Goal: Transaction & Acquisition: Purchase product/service

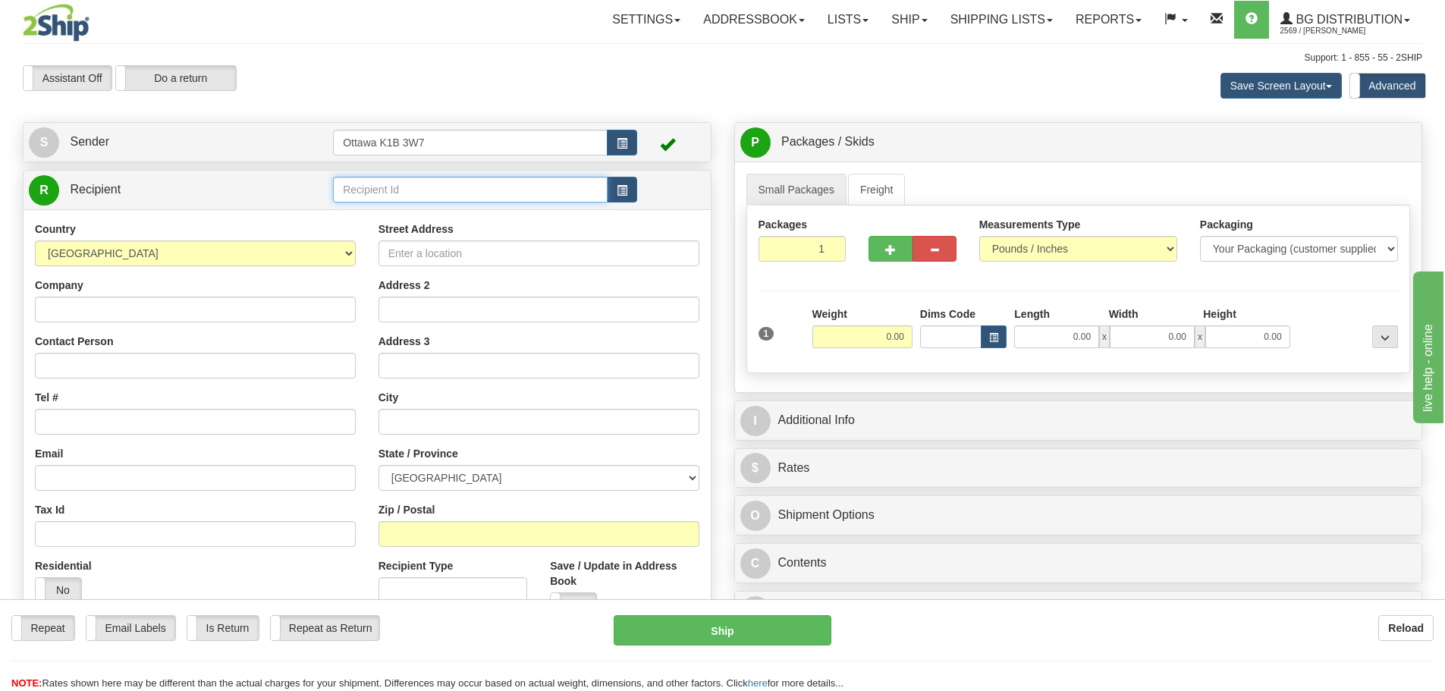
click at [461, 187] on input "text" at bounding box center [470, 190] width 275 height 26
type input "1186"
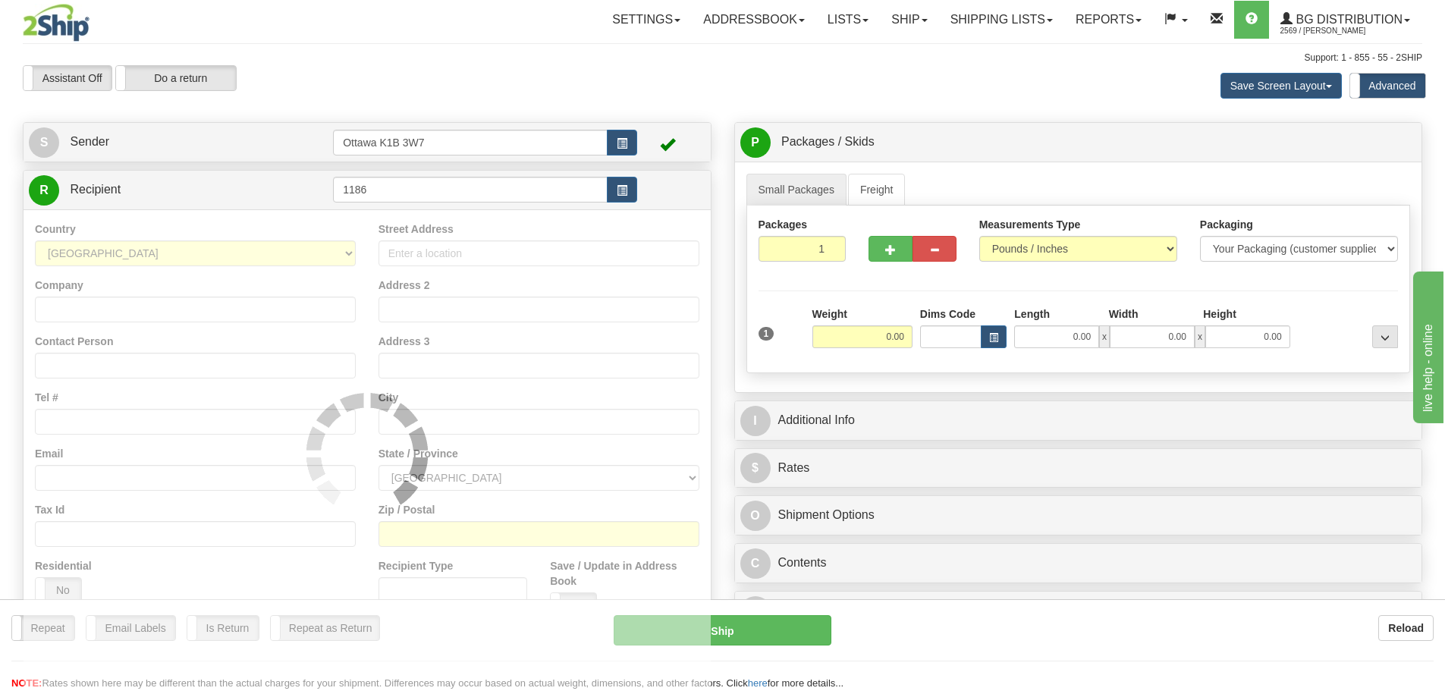
click at [576, 11] on div "Settings Shipping Preferences Fields Preferences New Store Connections Addressb…" at bounding box center [845, 20] width 1154 height 38
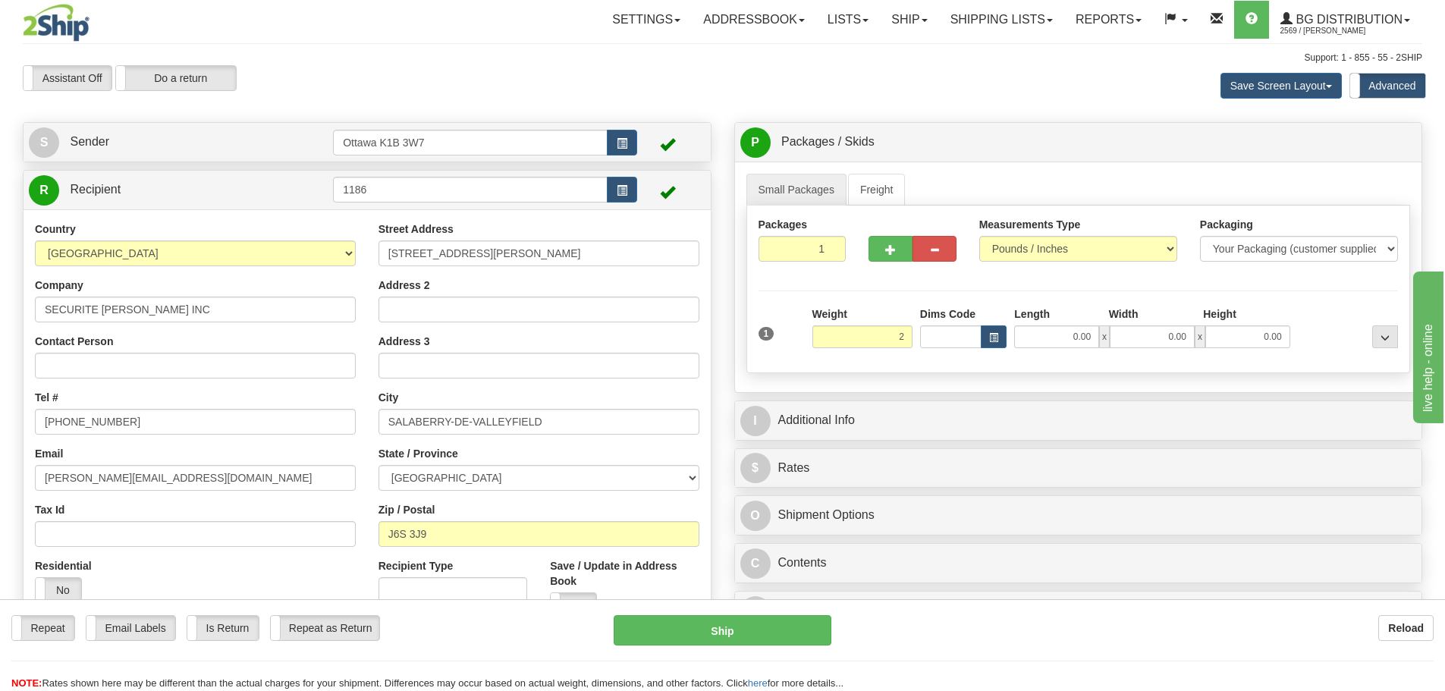
click at [928, 404] on div "I Additional Info" at bounding box center [1078, 420] width 687 height 39
type input "2.00"
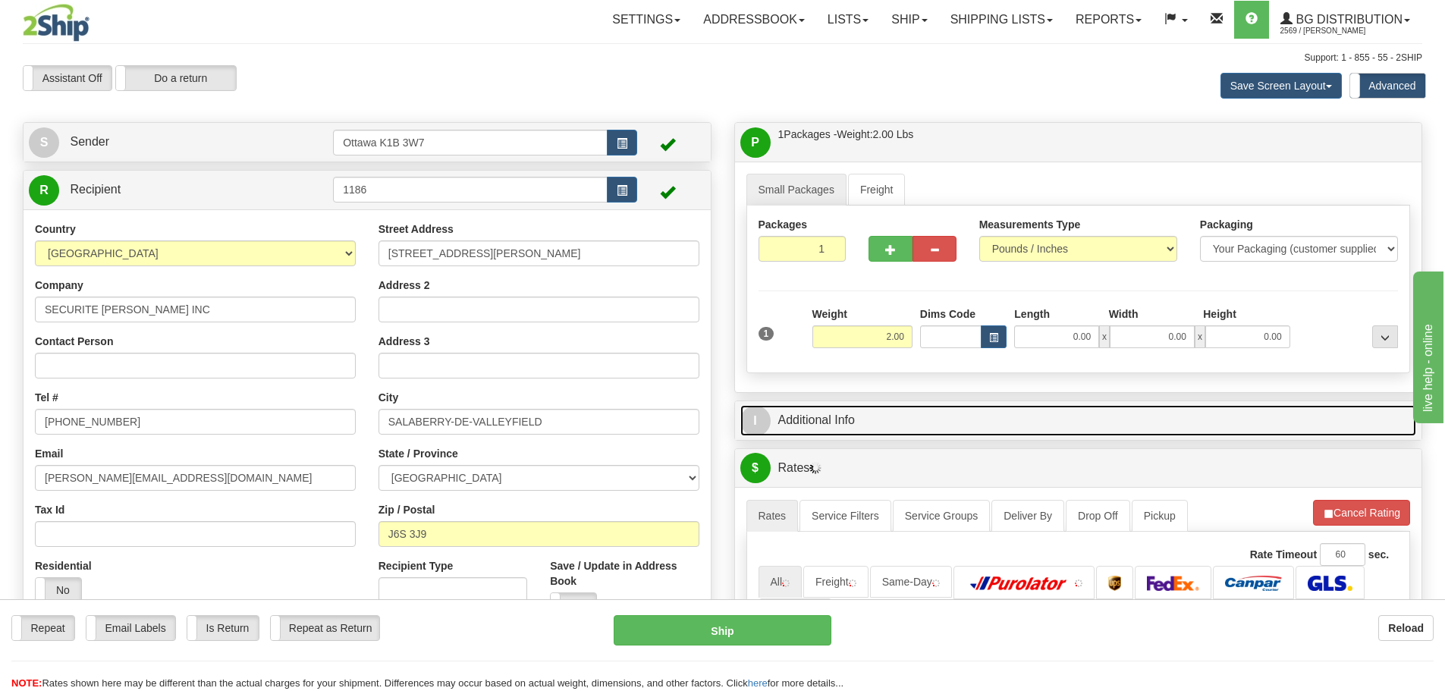
click at [935, 414] on link "I Additional Info" at bounding box center [1078, 420] width 677 height 31
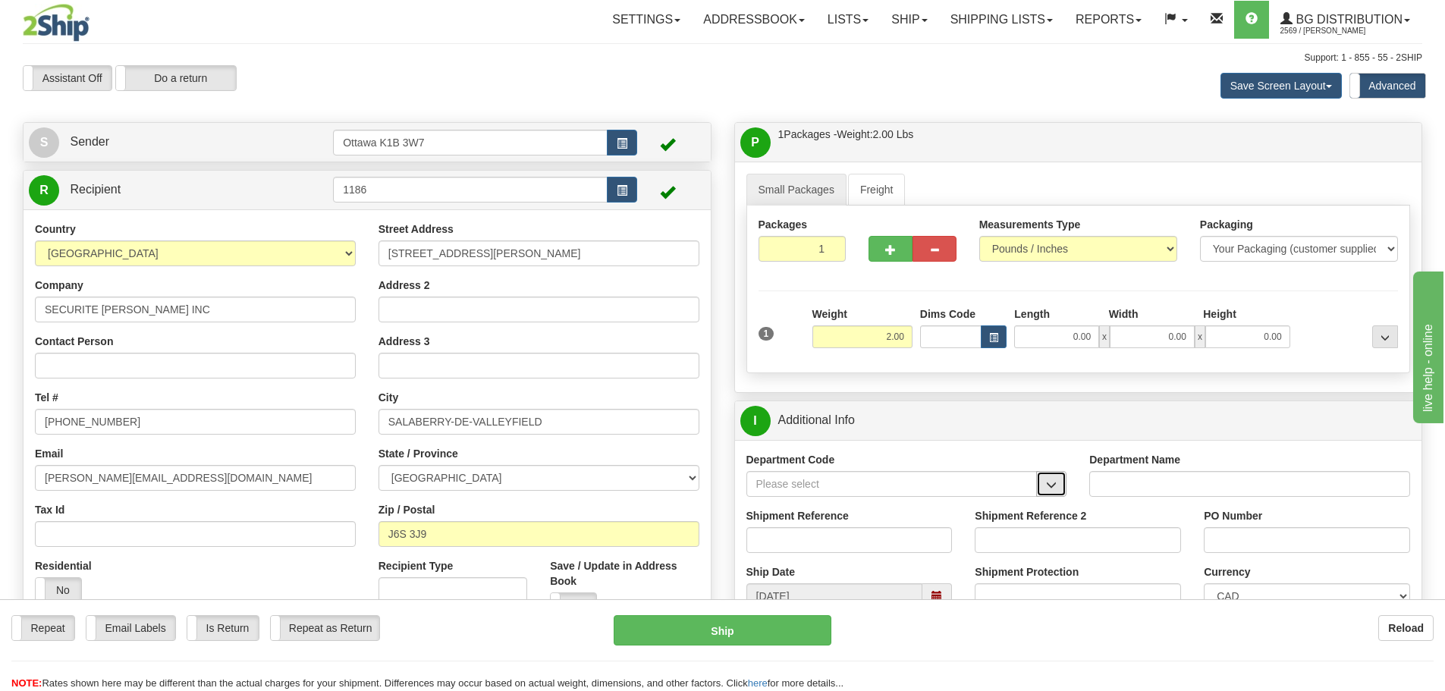
click at [1045, 478] on button "button" at bounding box center [1051, 484] width 30 height 26
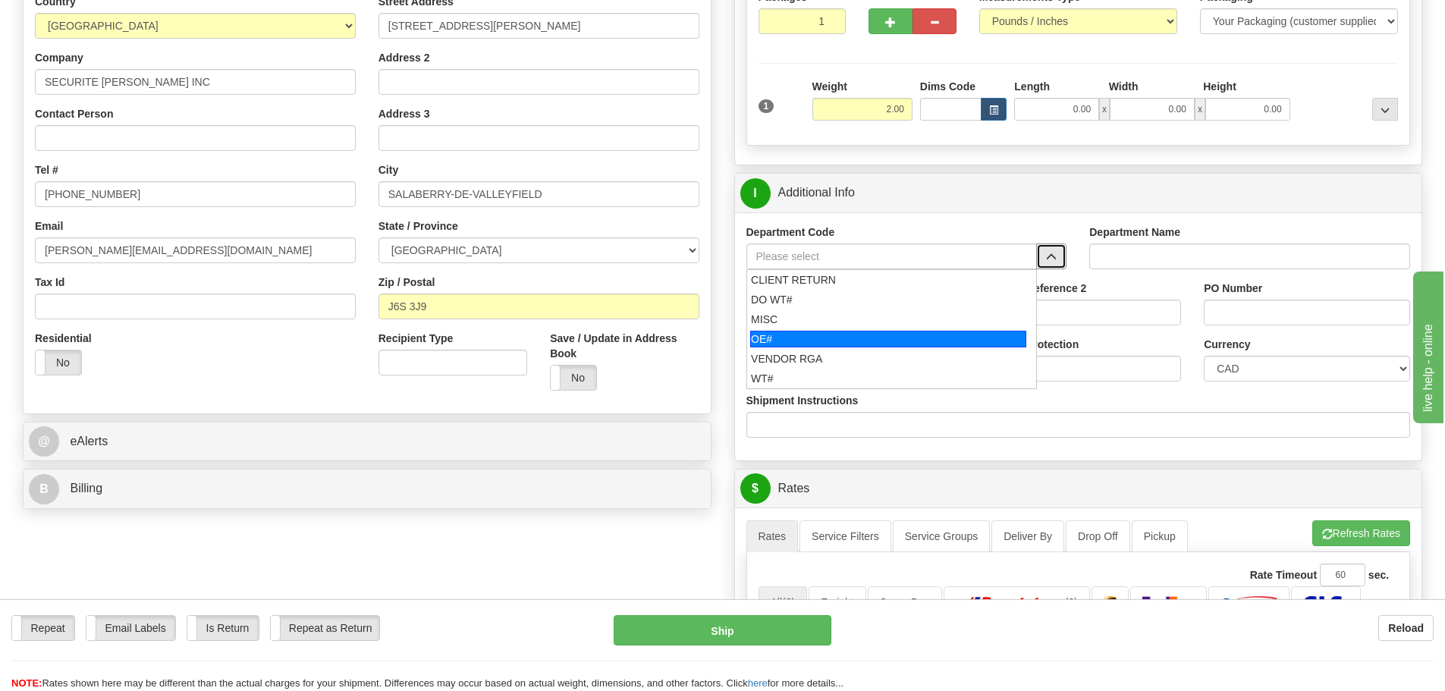
click at [866, 341] on div "OE#" at bounding box center [888, 339] width 276 height 17
type input "OE#"
type input "ORDERS"
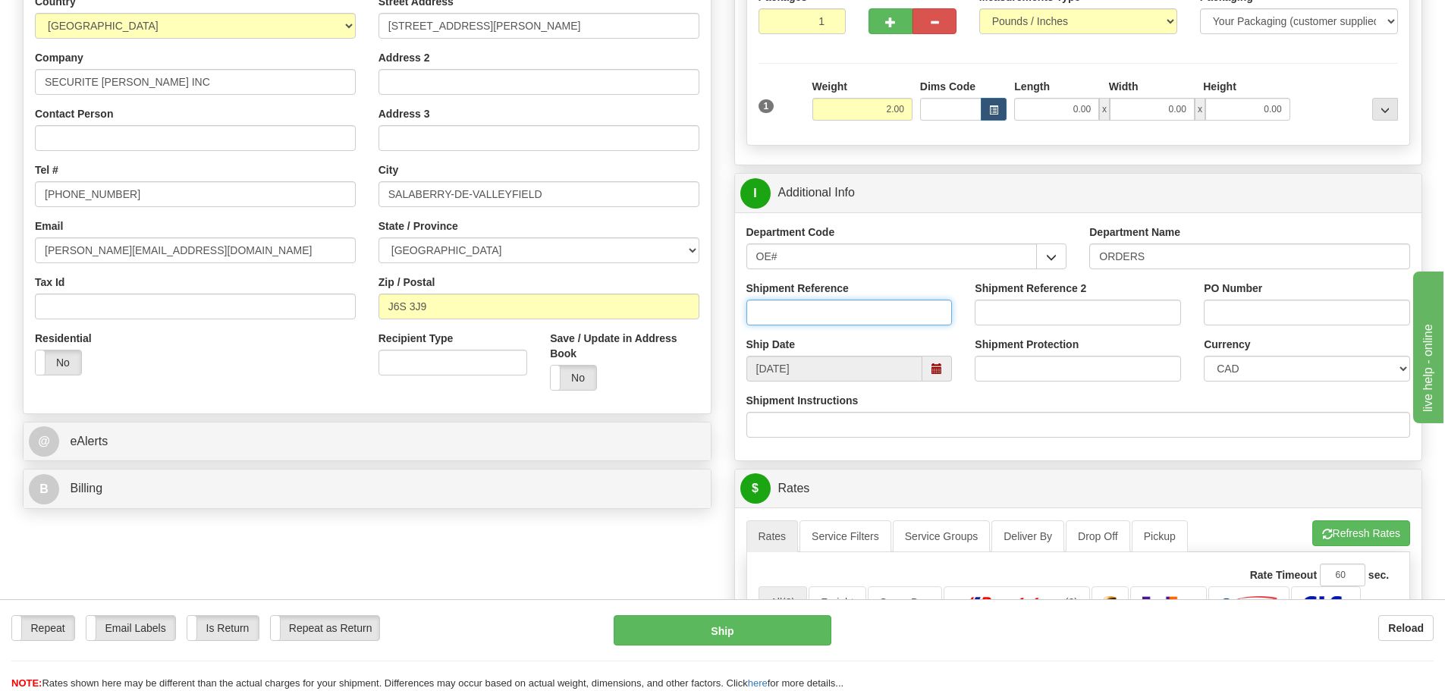
click at [884, 309] on input "Shipment Reference" at bounding box center [849, 313] width 206 height 26
type input "10205301-00"
click at [1221, 307] on input "PO Number" at bounding box center [1307, 313] width 206 height 26
type input "d"
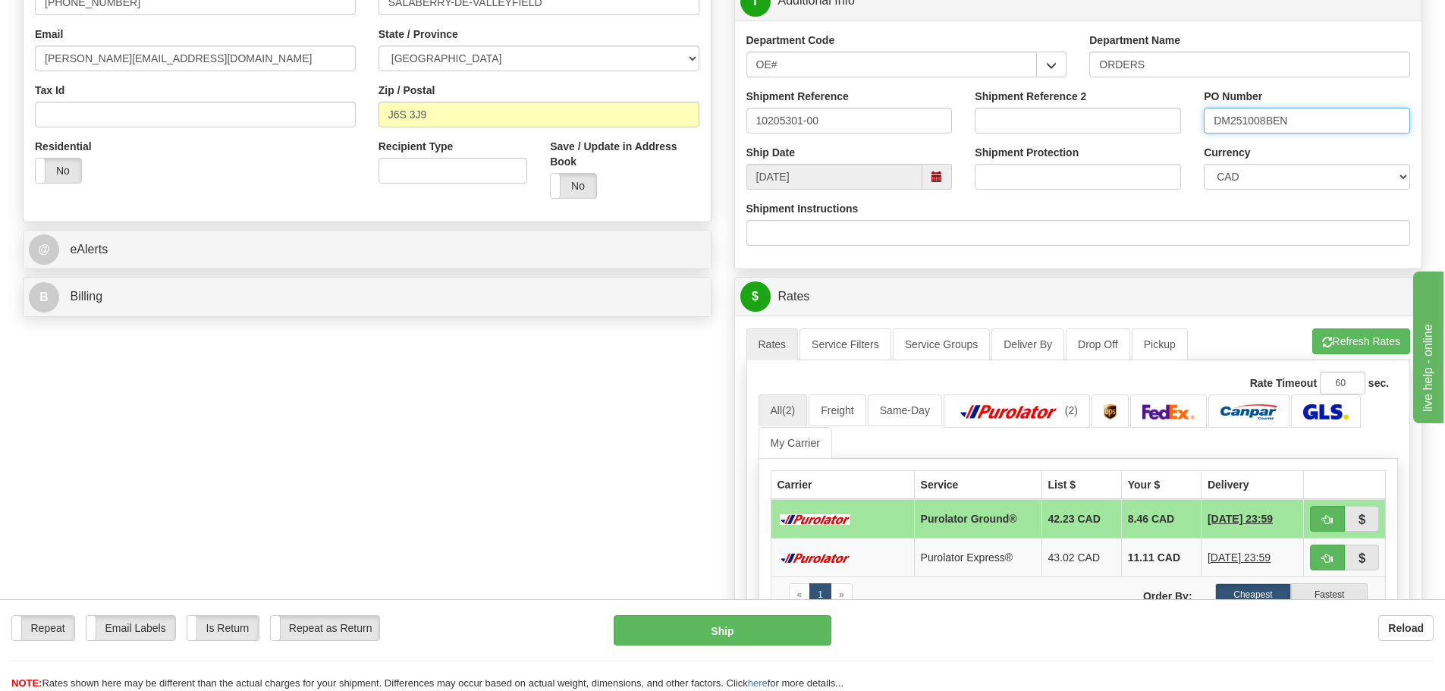
scroll to position [455, 0]
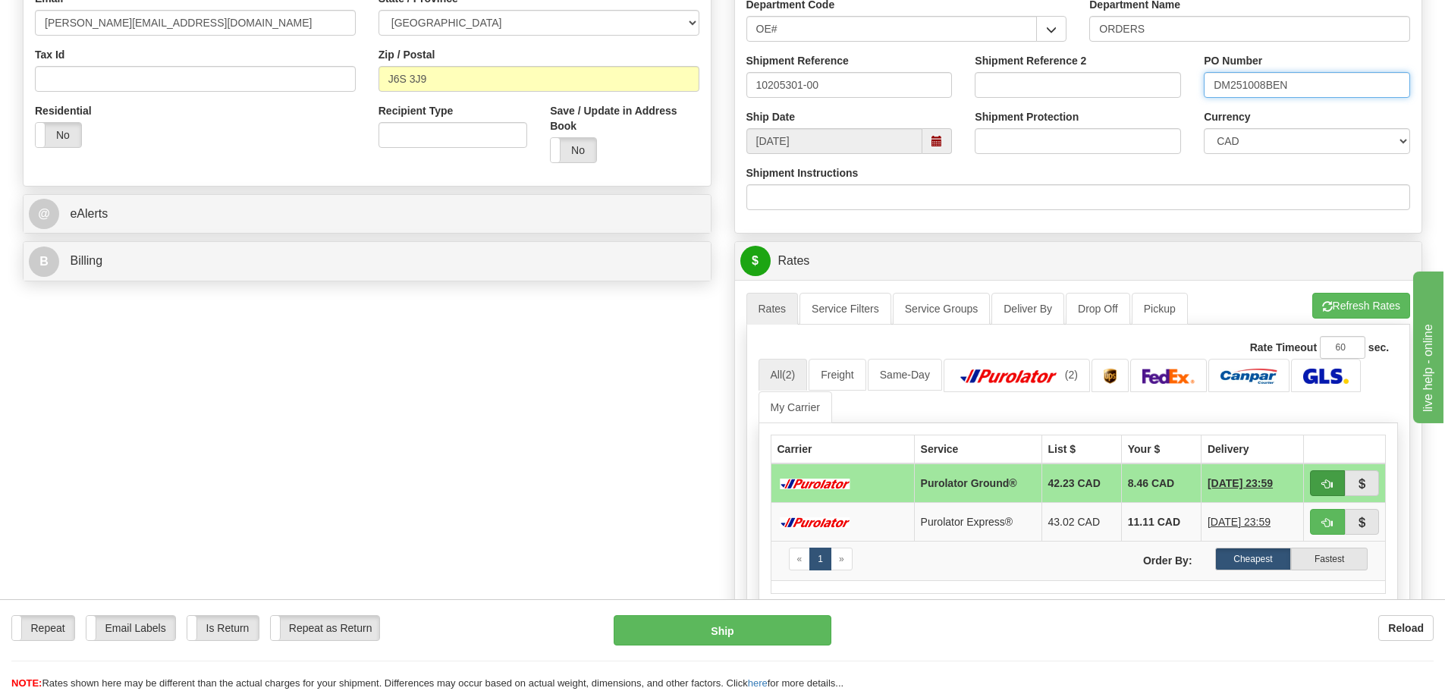
type input "DM251008BEN"
click at [1333, 479] on button "button" at bounding box center [1327, 483] width 35 height 26
type input "260"
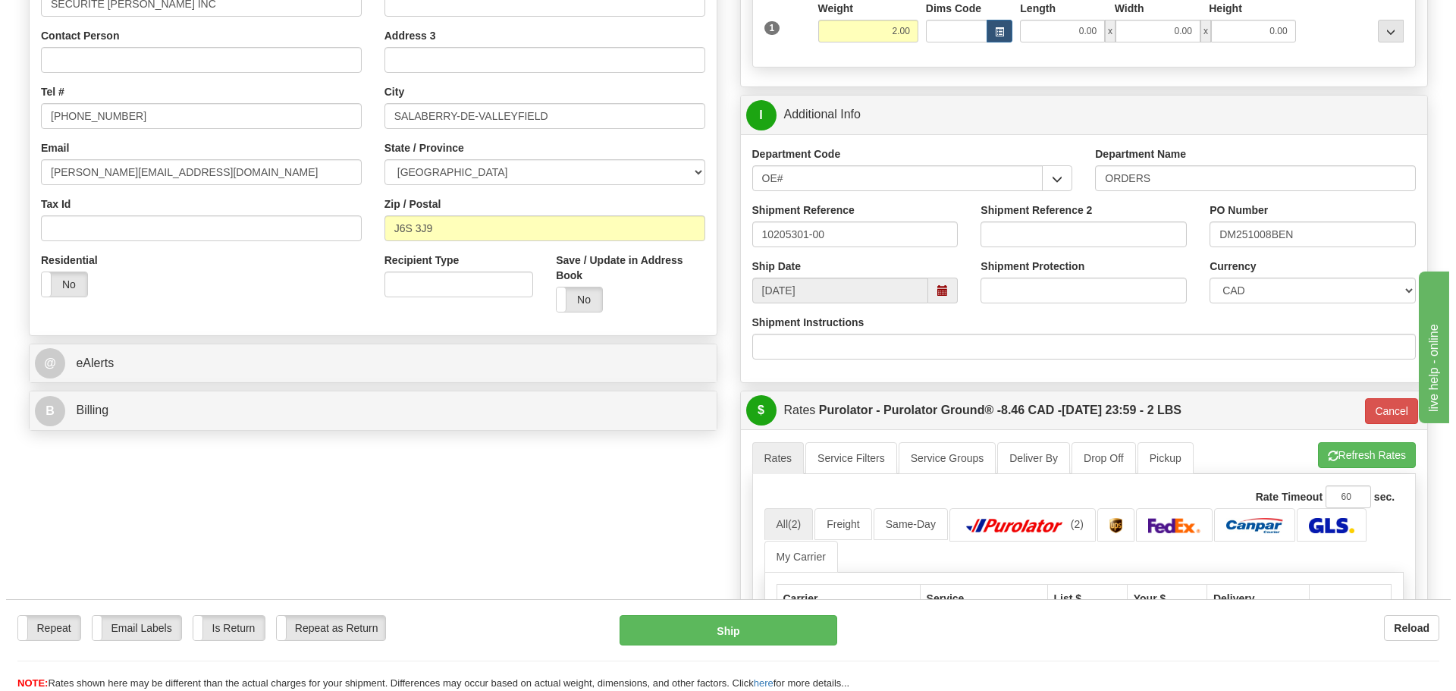
scroll to position [152, 0]
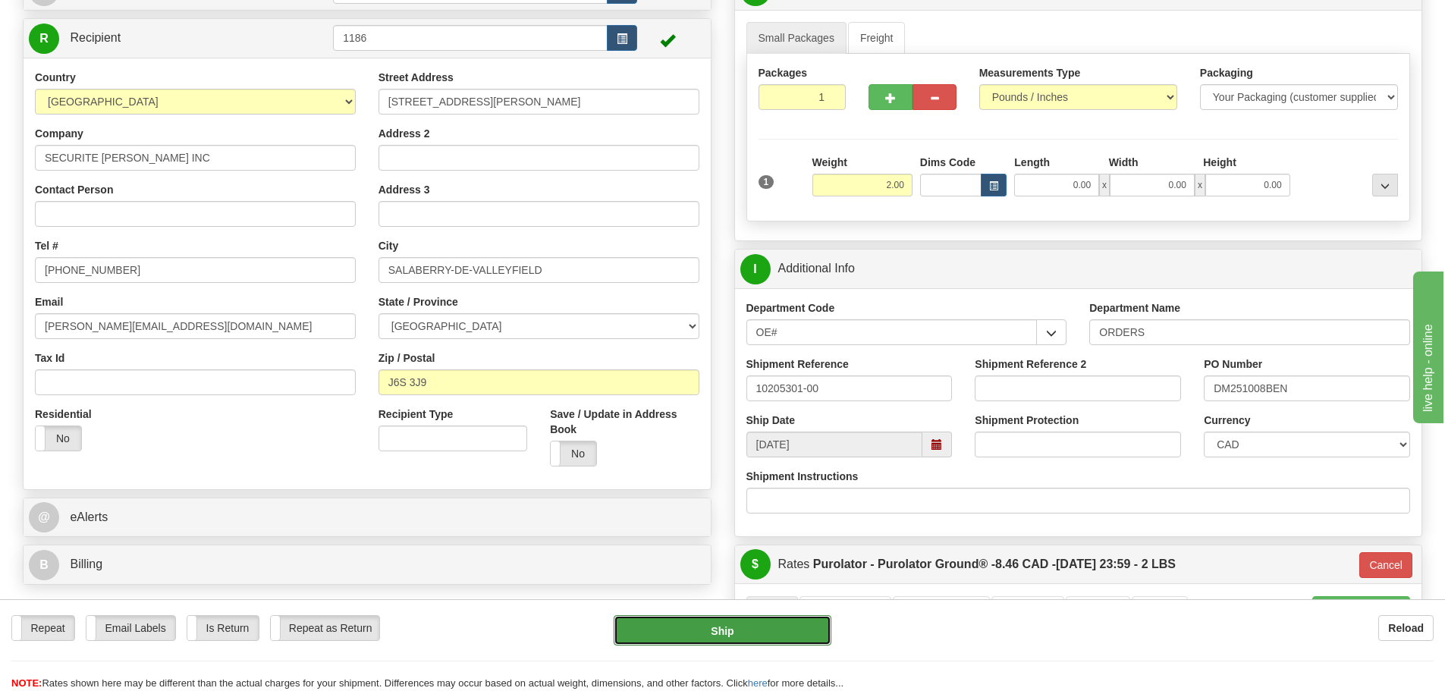
click at [728, 633] on button "Ship" at bounding box center [723, 630] width 218 height 30
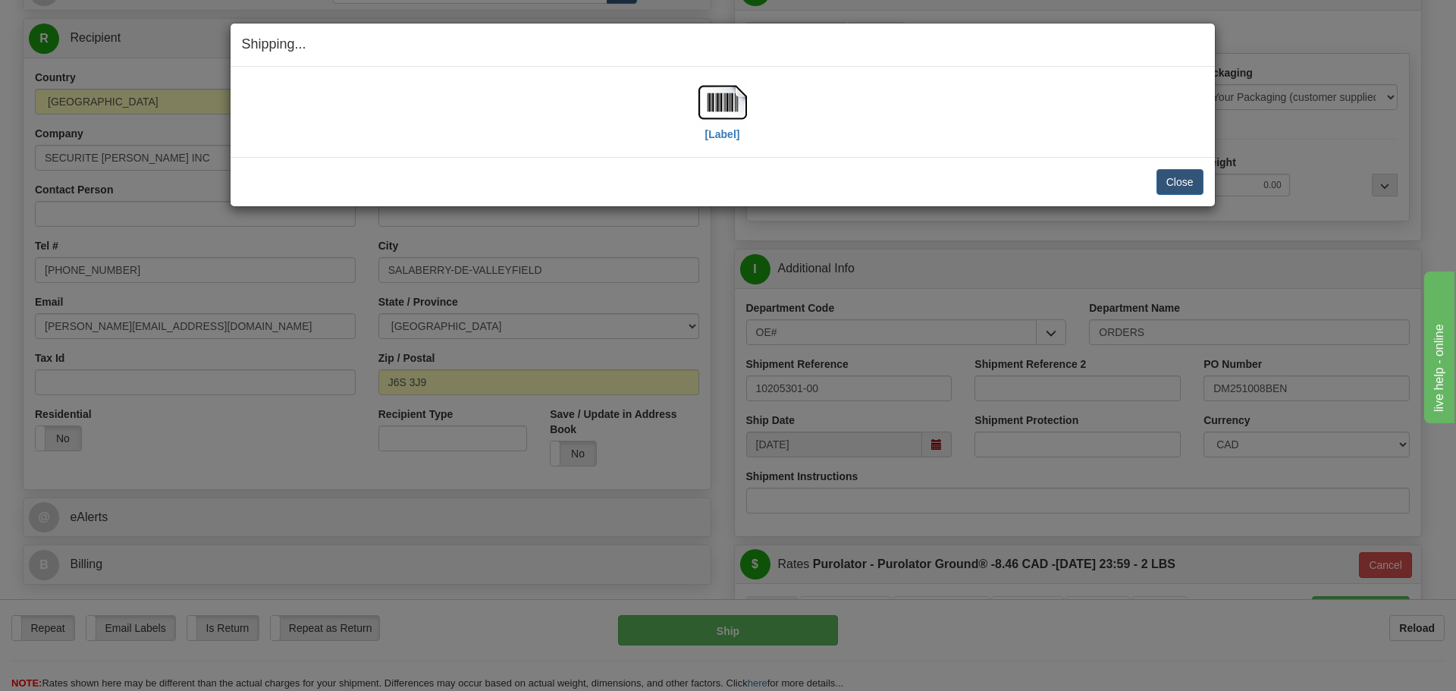
click at [727, 146] on div "[Label] IMPORTANT NOTICE Embassy / Consulate / Government Building / Hospital C…" at bounding box center [723, 112] width 985 height 90
click at [727, 142] on div "[Label]" at bounding box center [723, 112] width 49 height 68
click at [730, 129] on label "[Label]" at bounding box center [722, 134] width 35 height 15
click at [1169, 184] on button "Close" at bounding box center [1180, 182] width 47 height 26
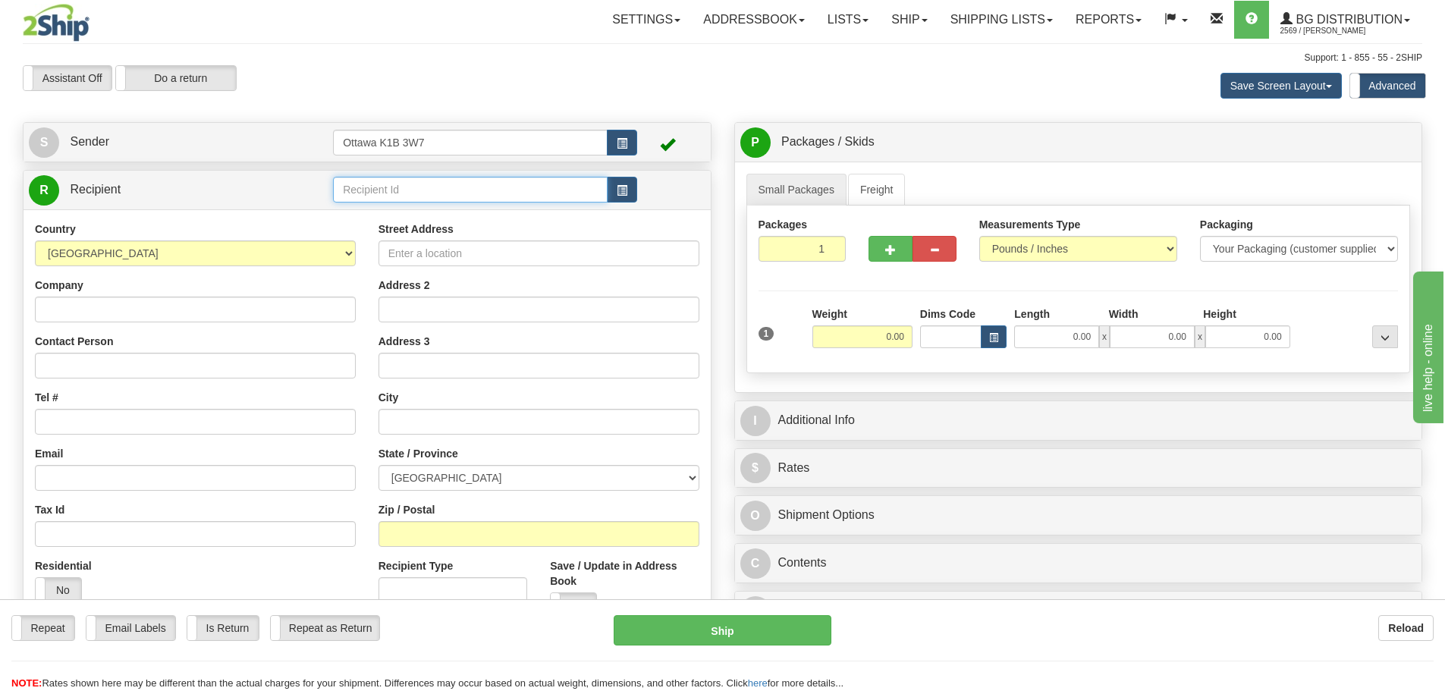
click at [382, 195] on input "text" at bounding box center [470, 190] width 275 height 26
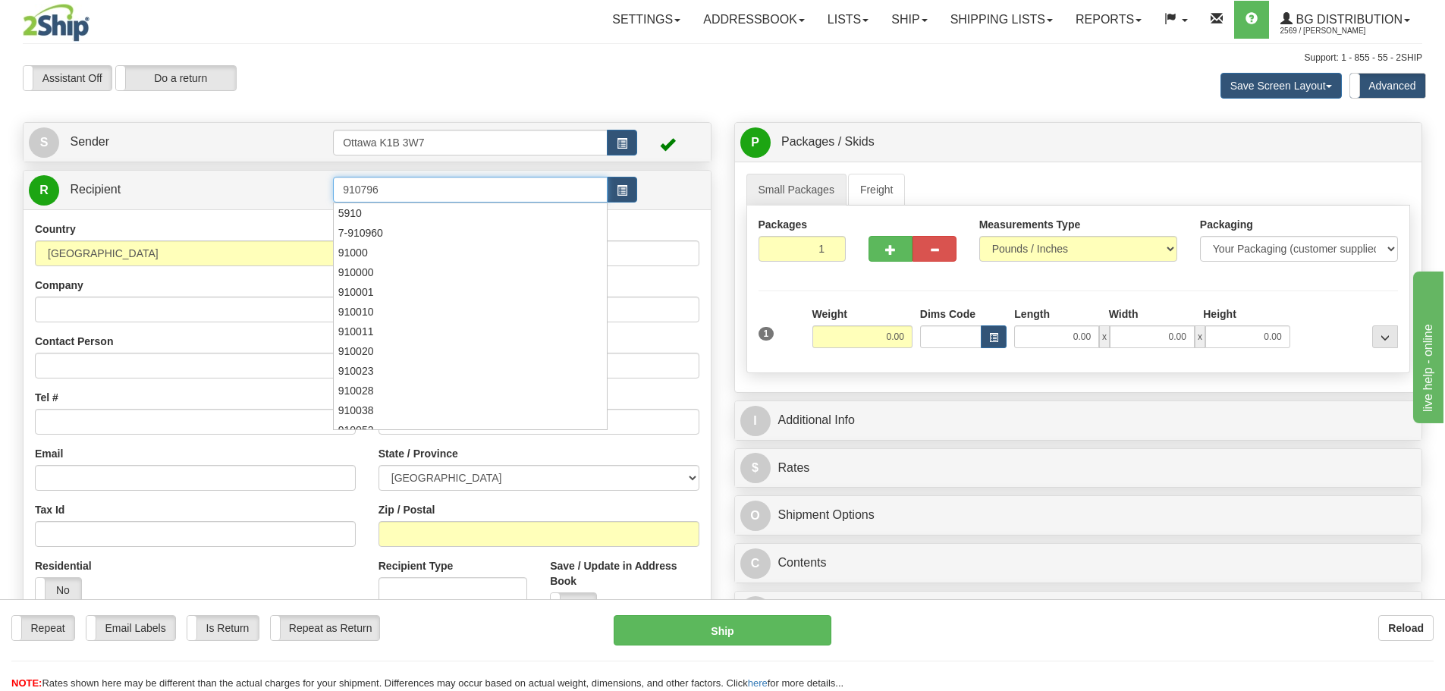
type input "910796"
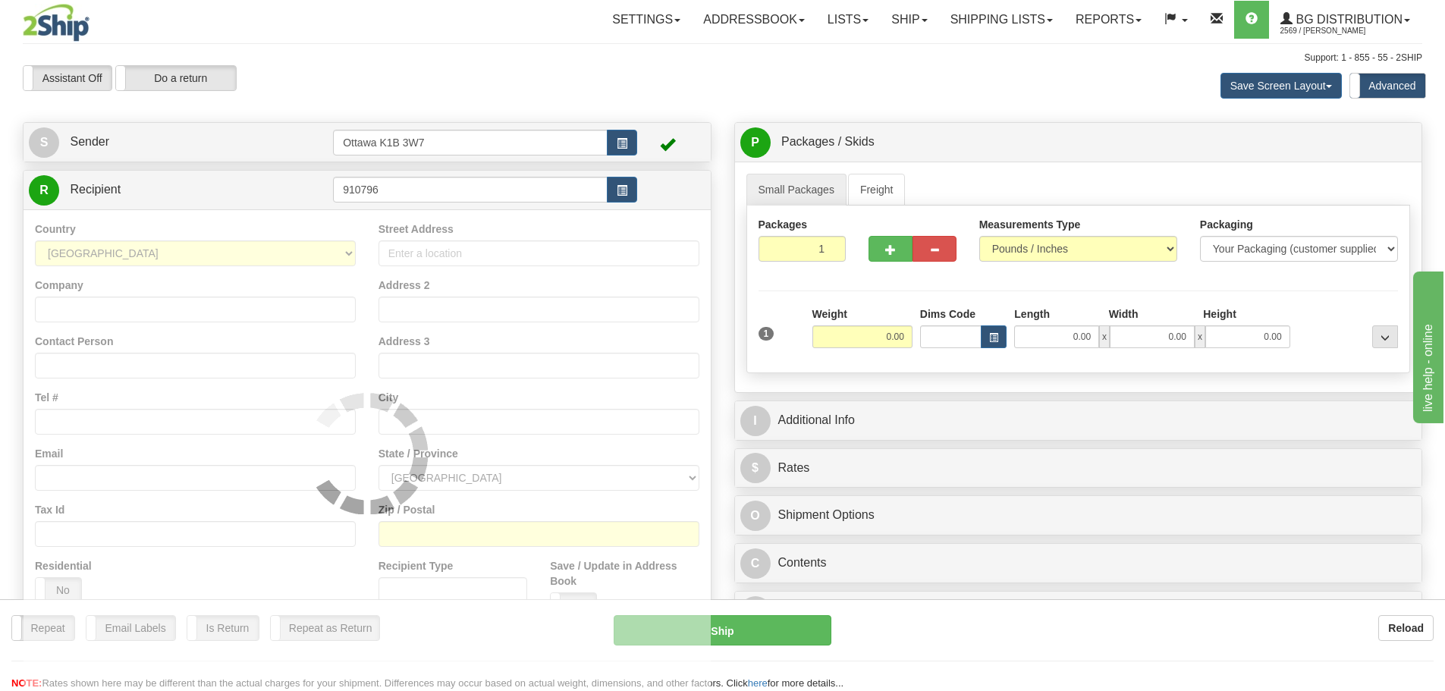
click at [476, 123] on div "S Sender Ottawa K1B 3W7" at bounding box center [367, 142] width 687 height 39
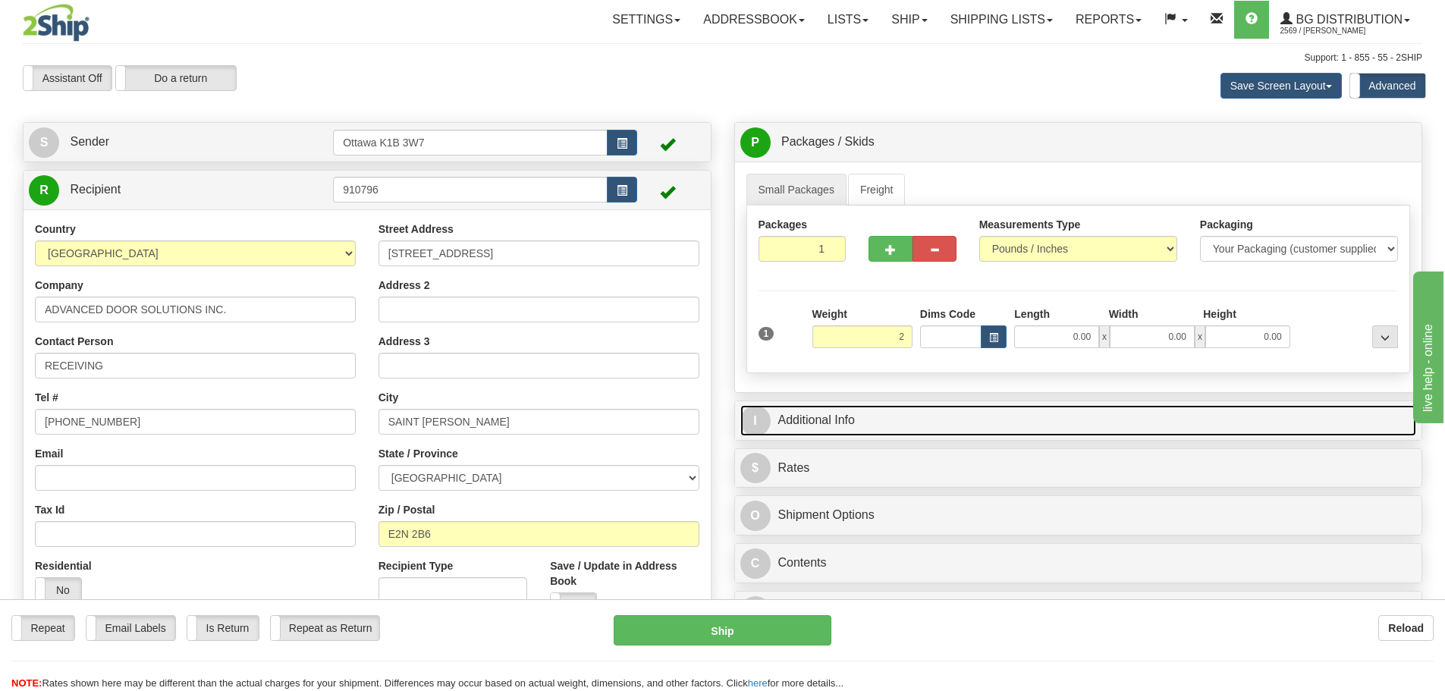
type input "2.00"
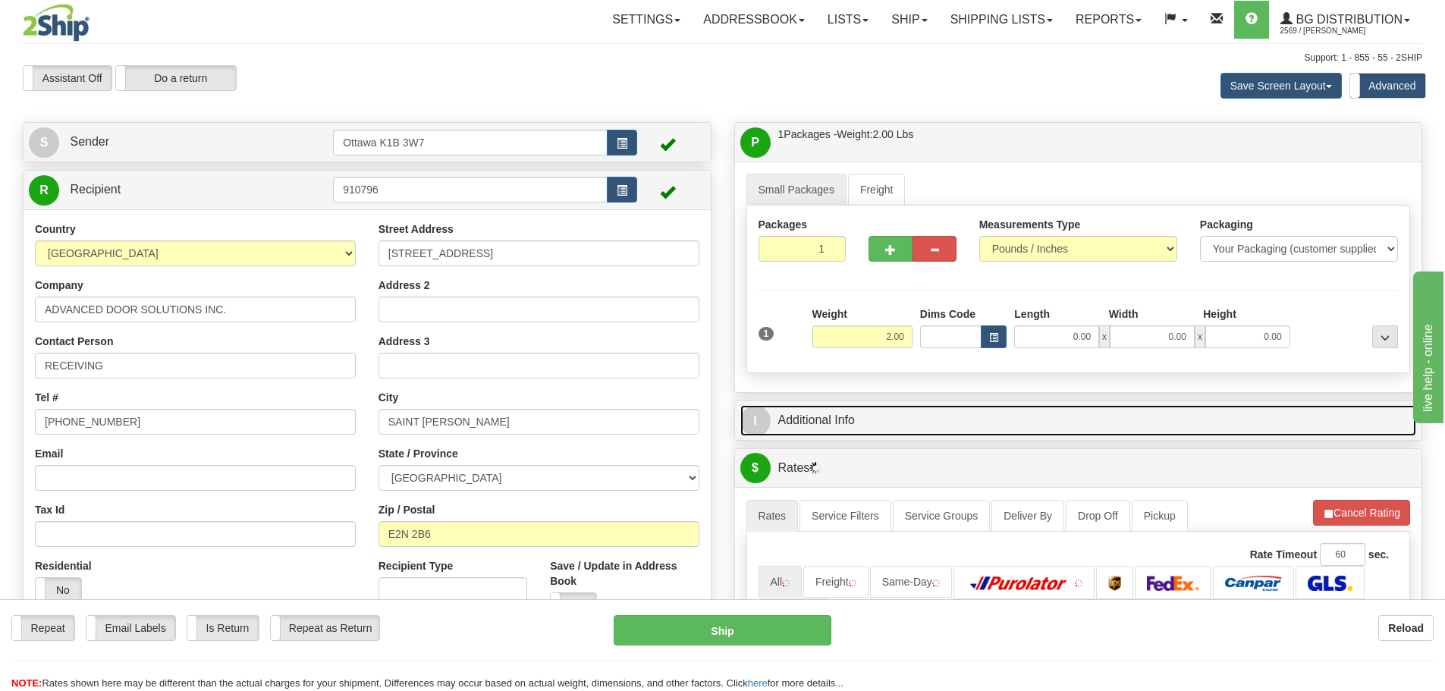
click at [916, 410] on link "I Additional Info" at bounding box center [1078, 420] width 677 height 31
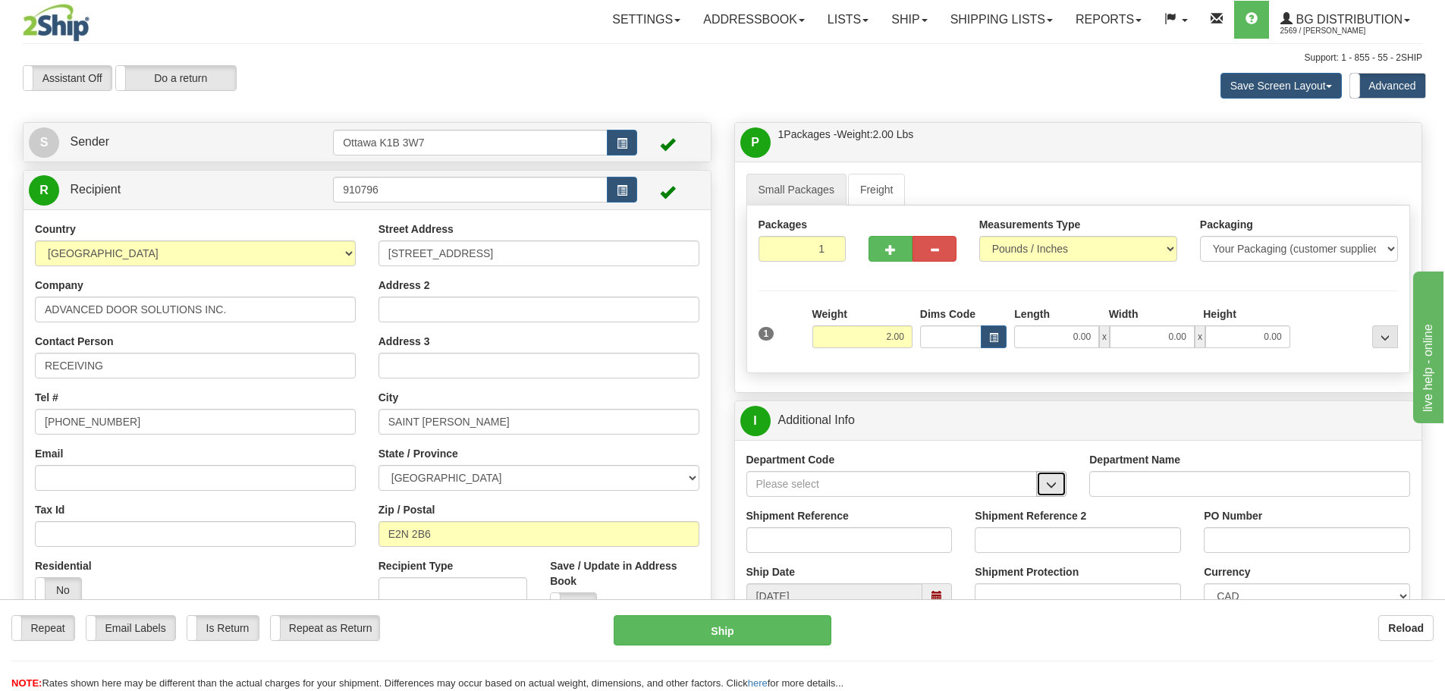
click at [1055, 489] on span "button" at bounding box center [1051, 485] width 11 height 10
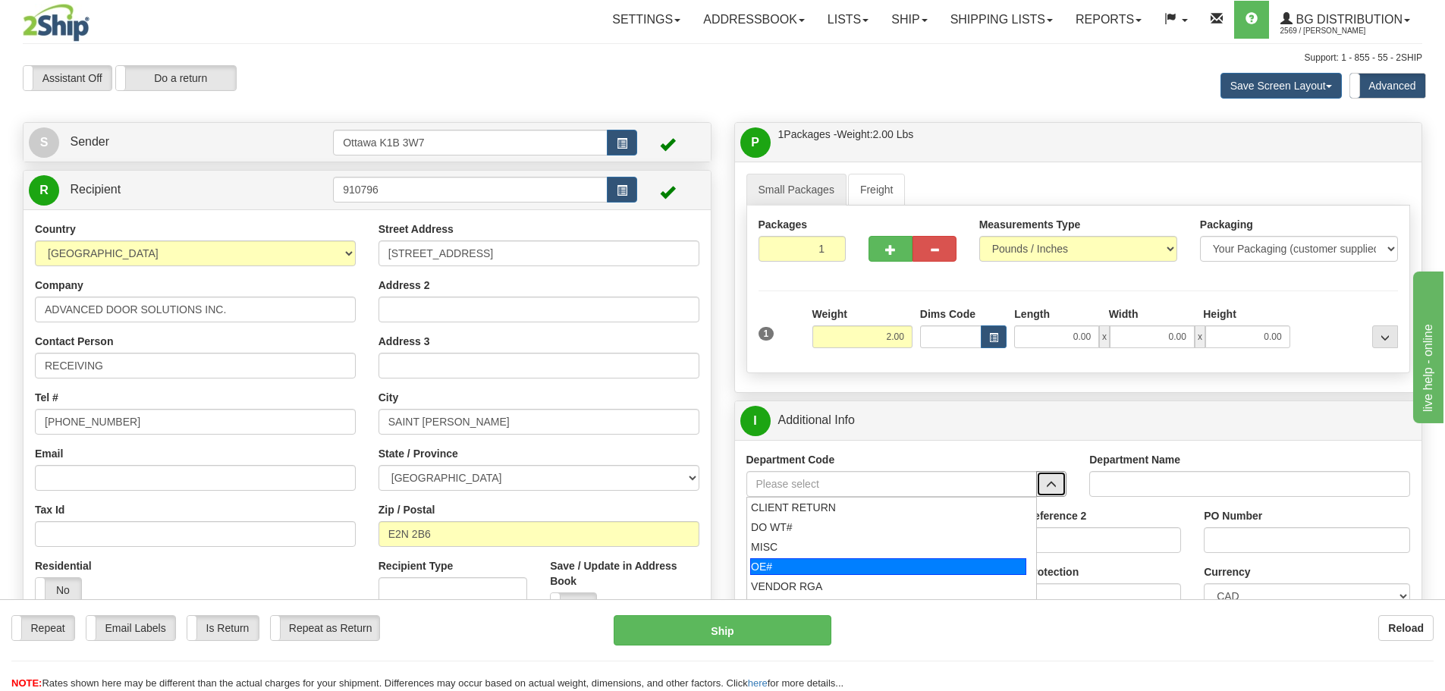
click at [900, 561] on div "OE#" at bounding box center [888, 566] width 276 height 17
type input "OE#"
type input "ORDERS"
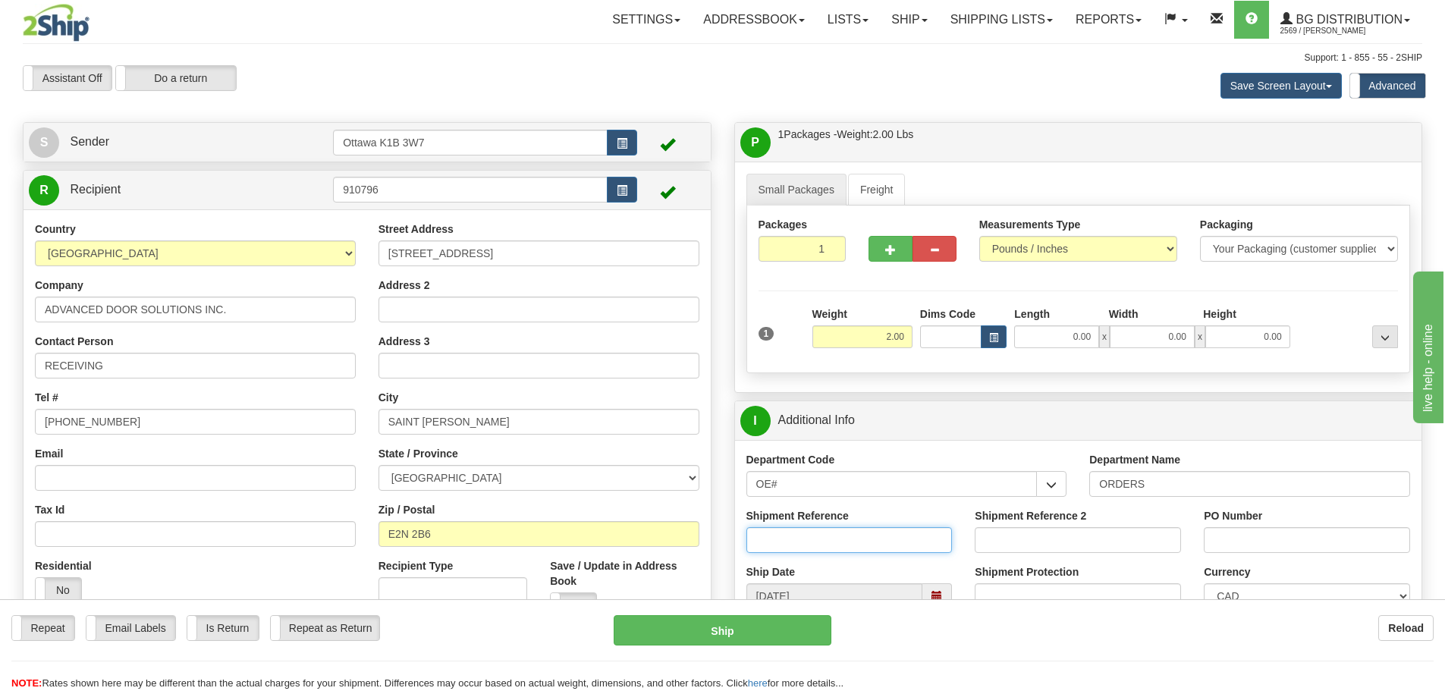
click at [884, 527] on input "Shipment Reference" at bounding box center [849, 540] width 206 height 26
type input "10205309-00"
click at [1236, 537] on input "PO Number" at bounding box center [1307, 540] width 206 height 26
type input "2670-[PERSON_NAME]"
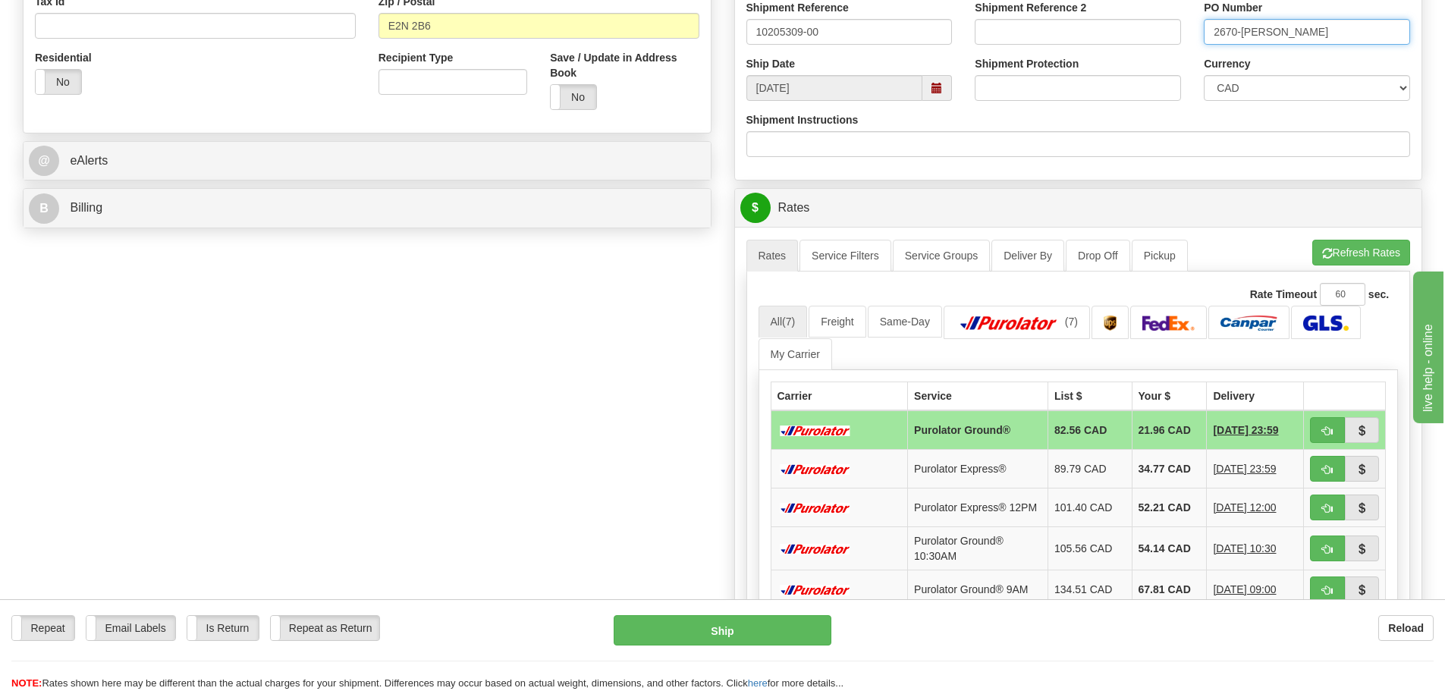
scroll to position [607, 0]
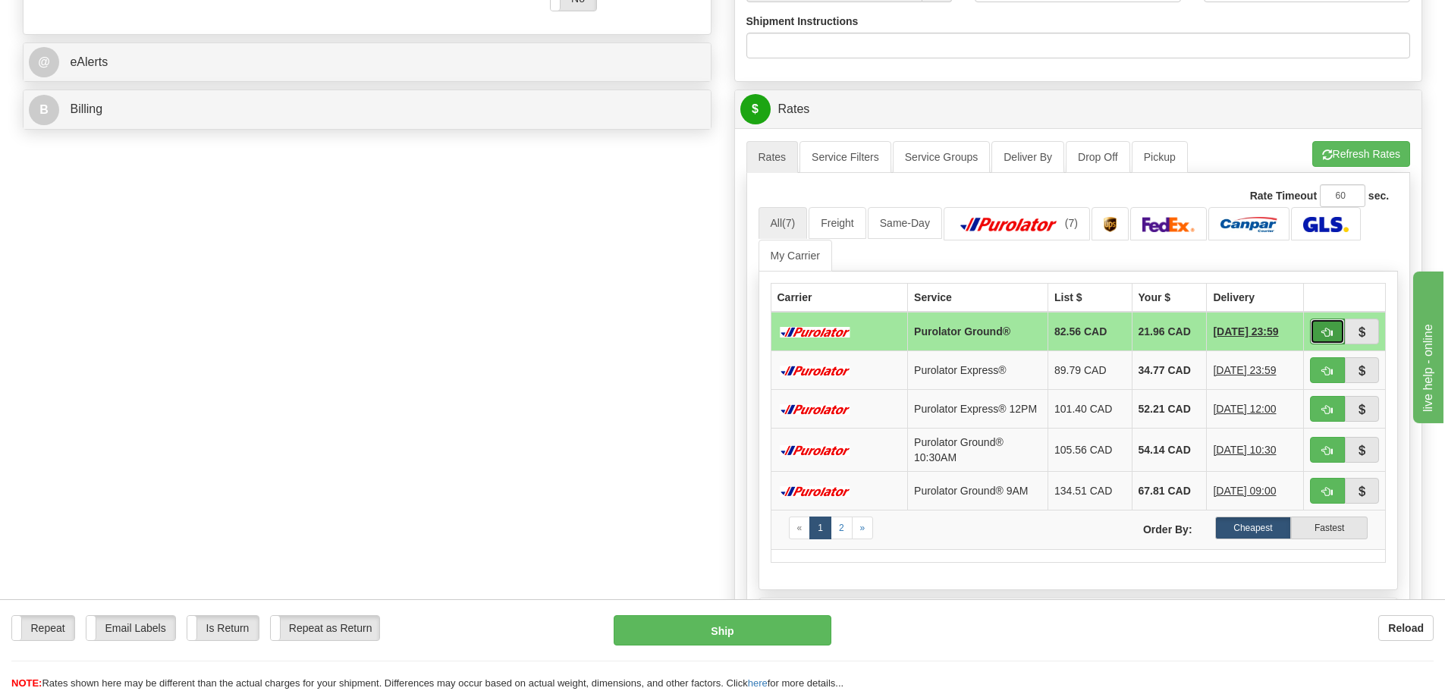
click at [1325, 338] on span "button" at bounding box center [1327, 333] width 11 height 10
type input "260"
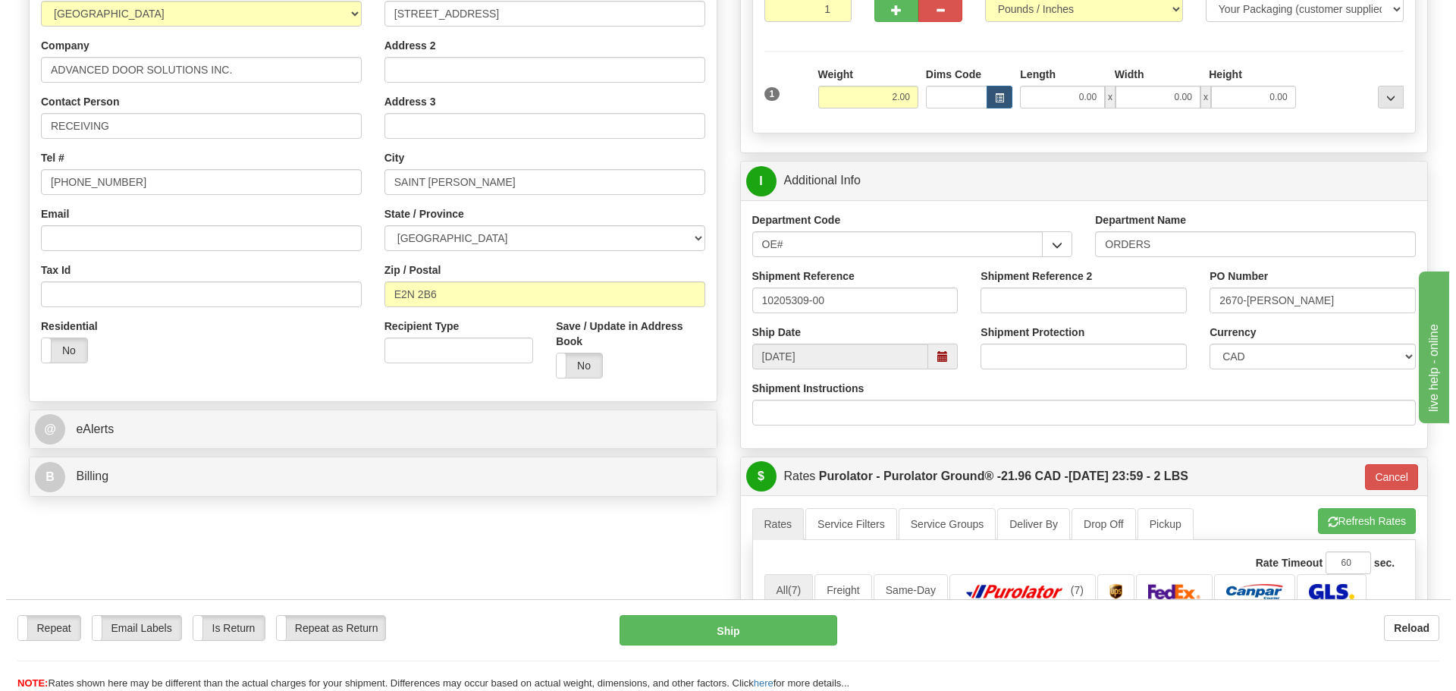
scroll to position [152, 0]
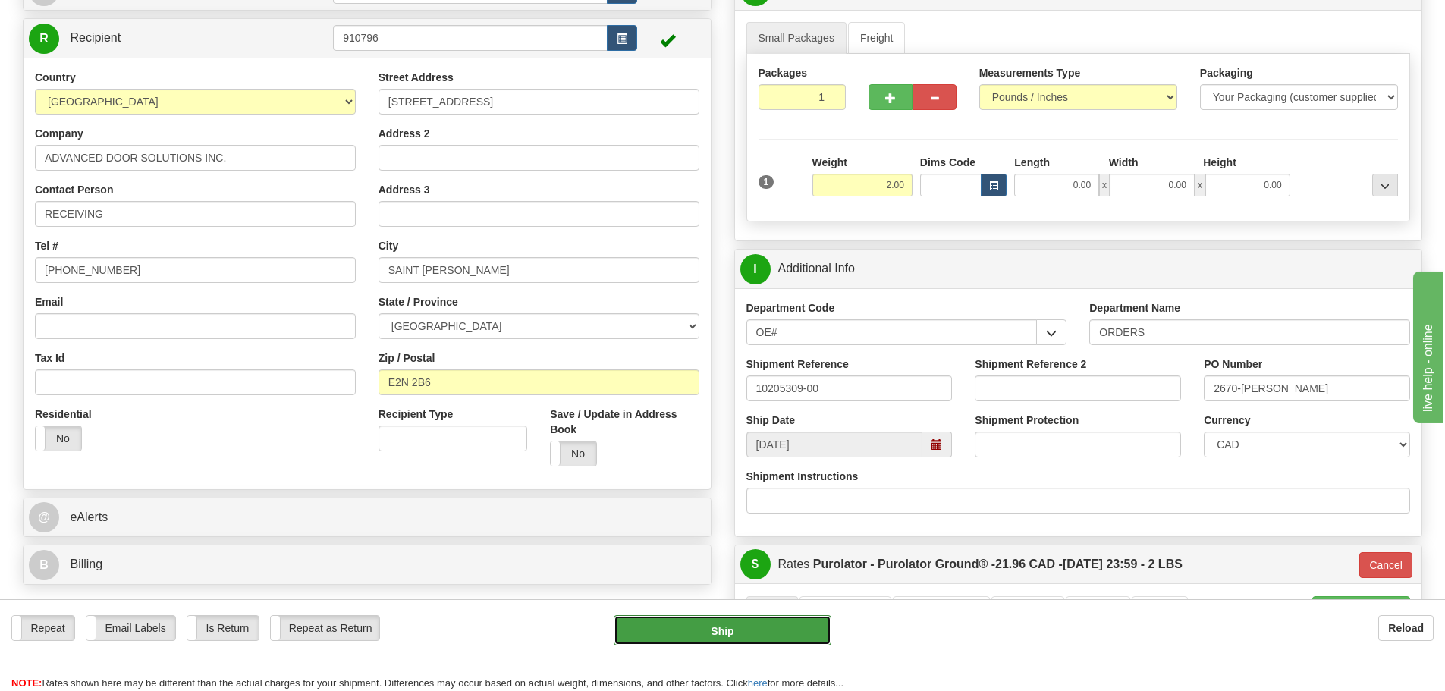
click at [766, 638] on button "Ship" at bounding box center [723, 630] width 218 height 30
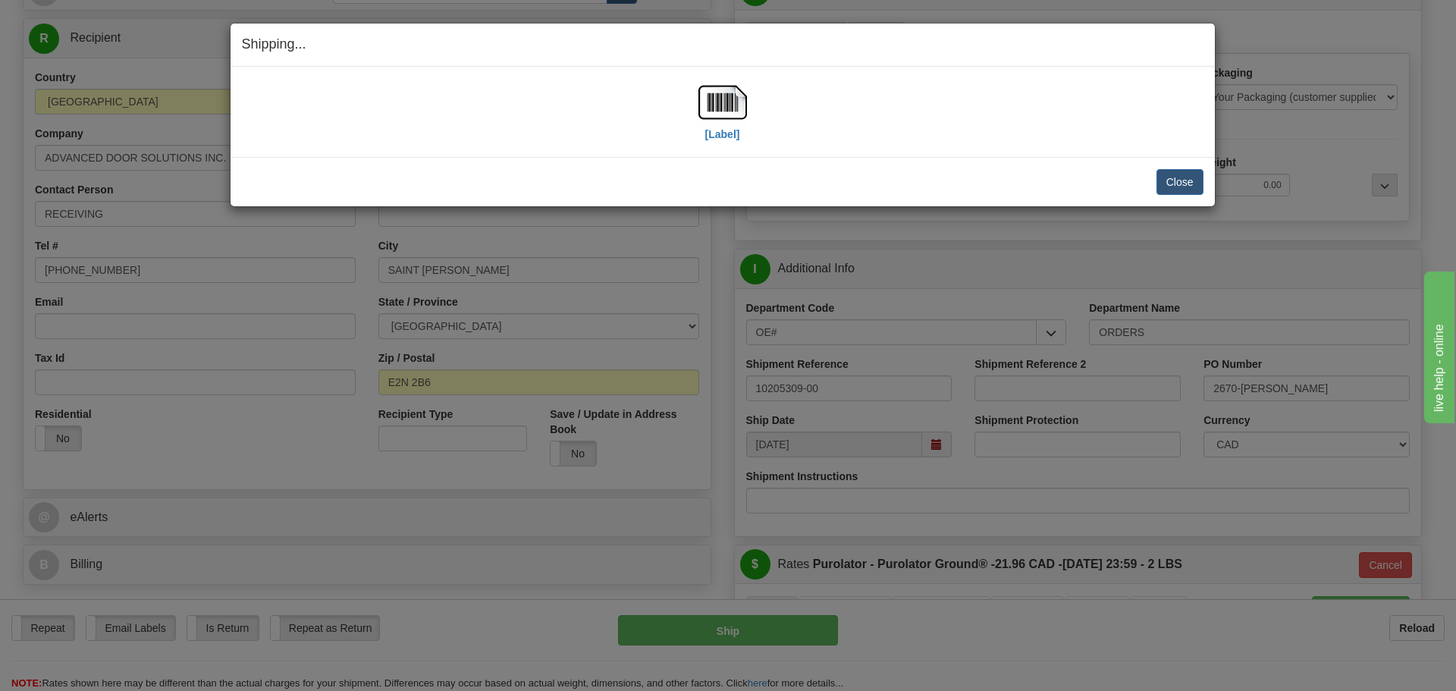
click at [720, 143] on div "[Label]" at bounding box center [723, 112] width 49 height 68
click at [724, 136] on label "[Label]" at bounding box center [722, 134] width 35 height 15
click at [708, 141] on label "[Label]" at bounding box center [722, 134] width 35 height 15
click at [1209, 181] on div "Close Cancel Cancel Shipment and Quit Pickup Quit Pickup ONLY" at bounding box center [723, 181] width 985 height 49
click at [1188, 182] on button "Close" at bounding box center [1180, 182] width 47 height 26
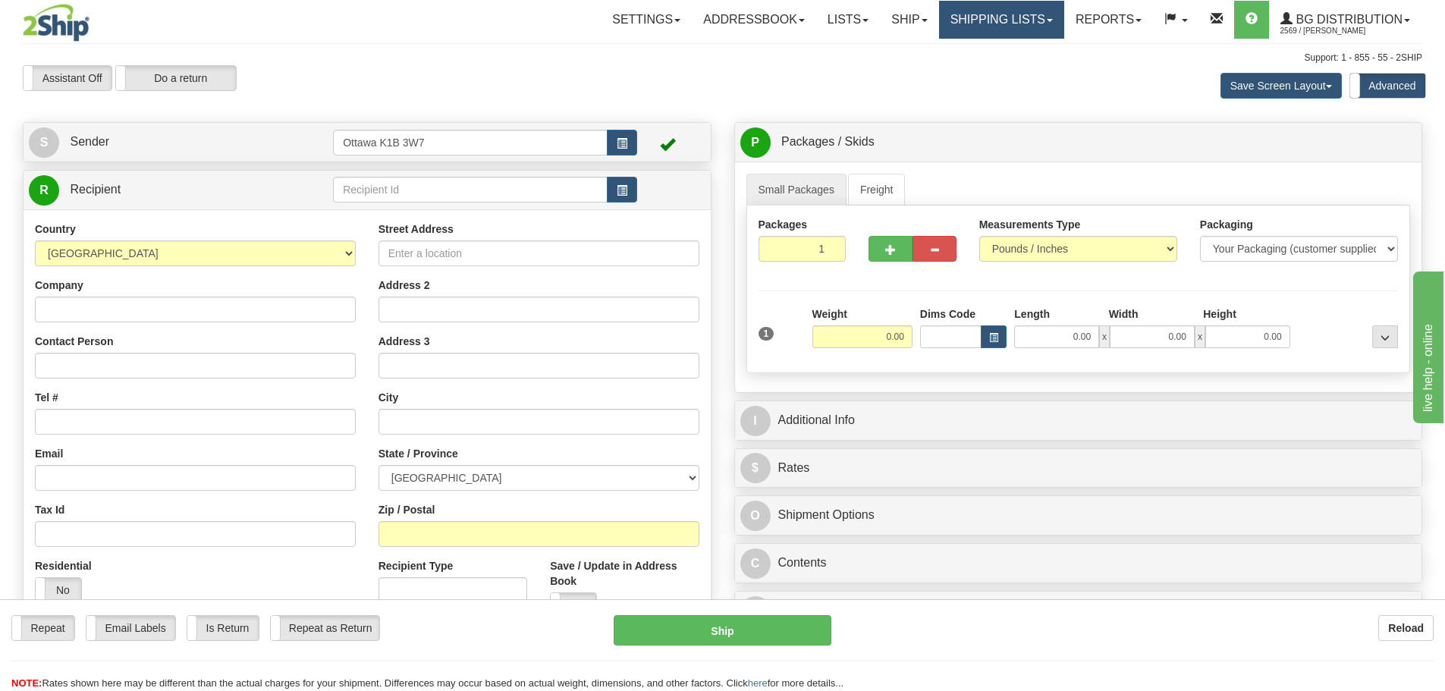
click at [1027, 14] on link "Shipping lists" at bounding box center [1001, 20] width 125 height 38
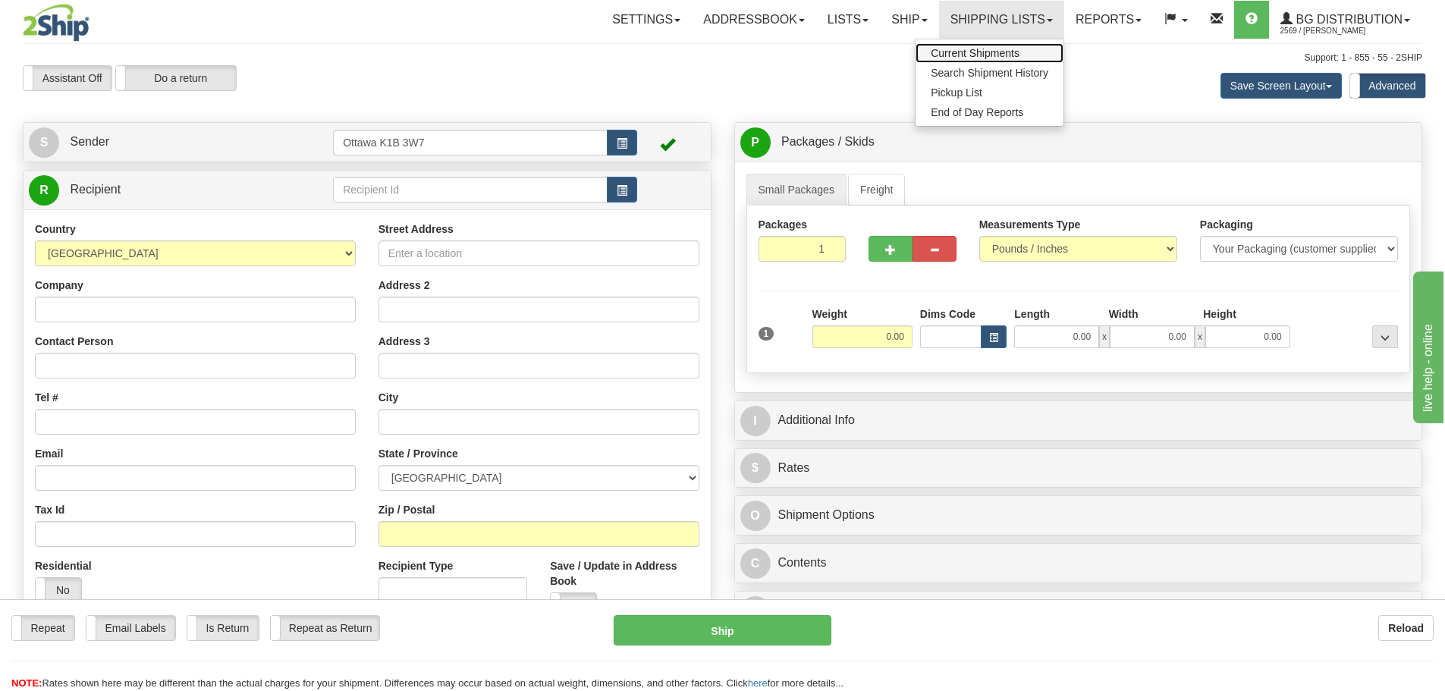
click at [990, 57] on span "Current Shipments" at bounding box center [975, 53] width 89 height 12
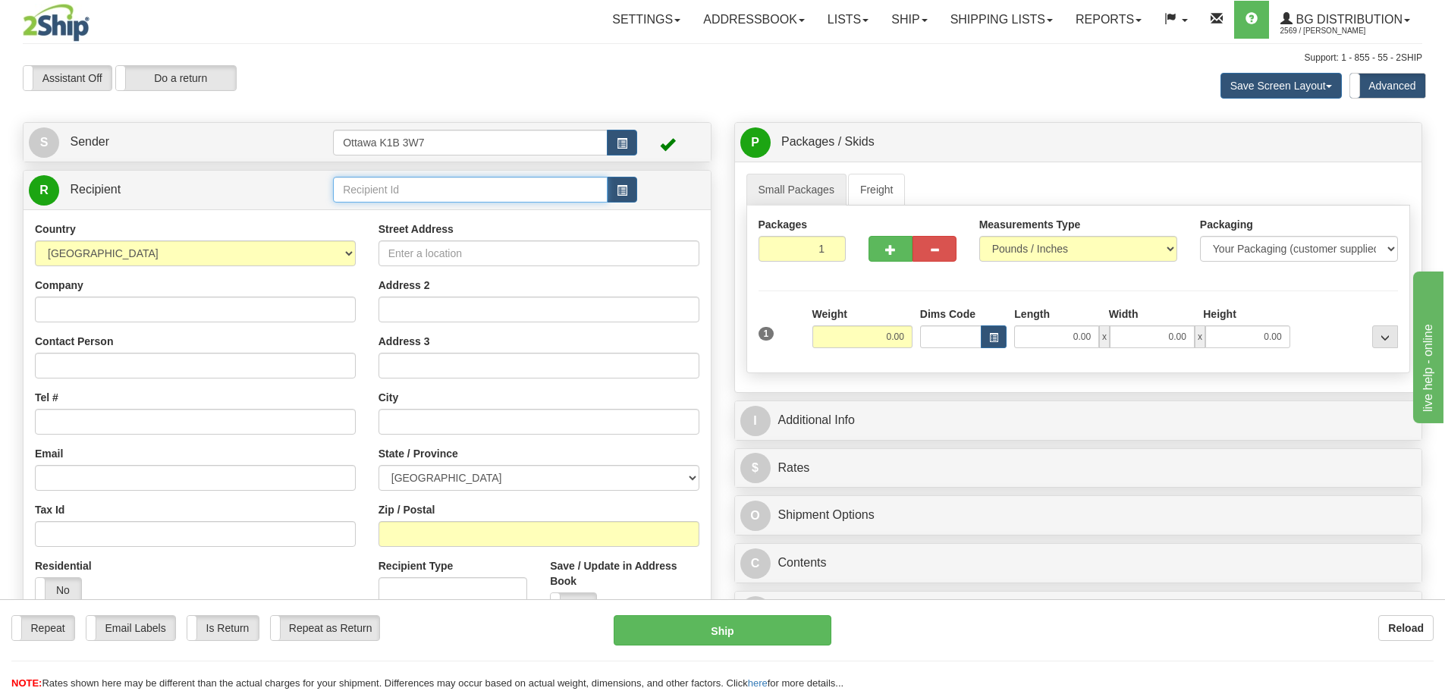
click at [429, 189] on input "text" at bounding box center [470, 190] width 275 height 26
type input "6"
click button "Delete" at bounding box center [0, 0] width 0 height 0
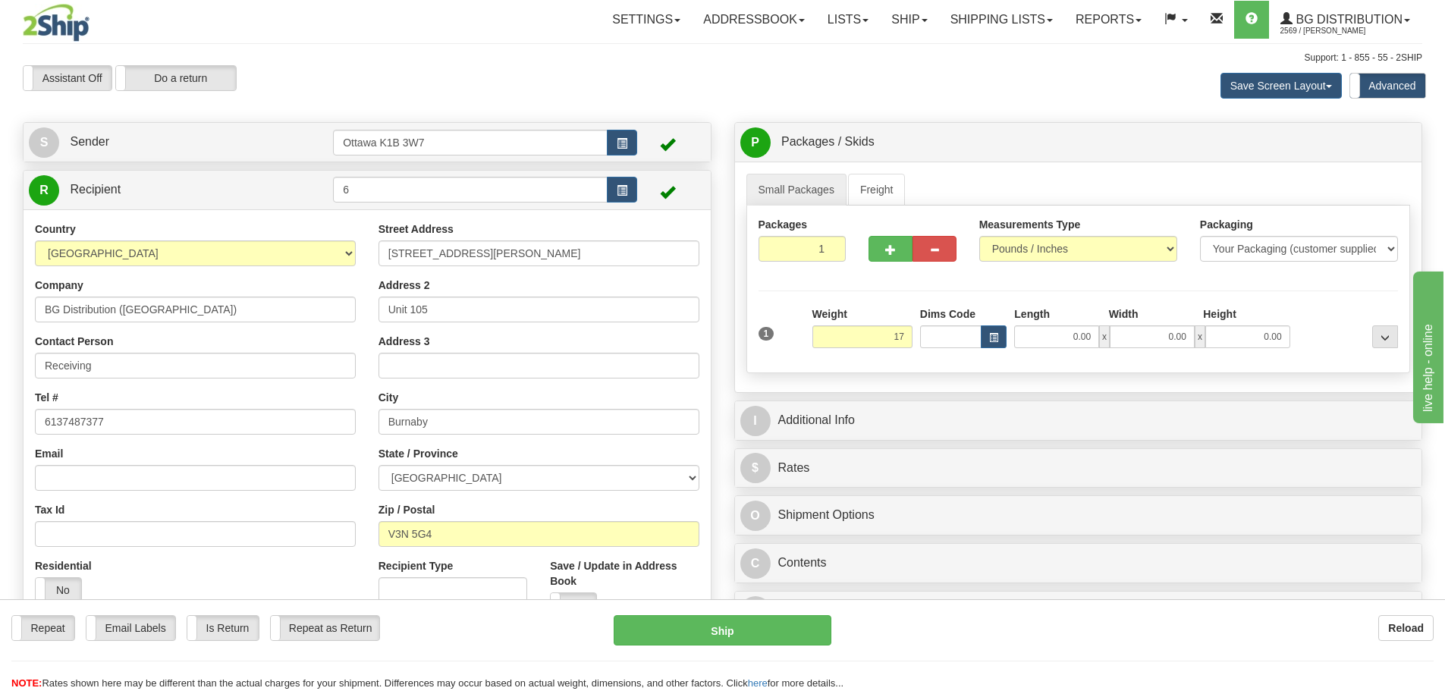
type input "17.00"
click at [1054, 323] on div "Length" at bounding box center [1057, 315] width 94 height 19
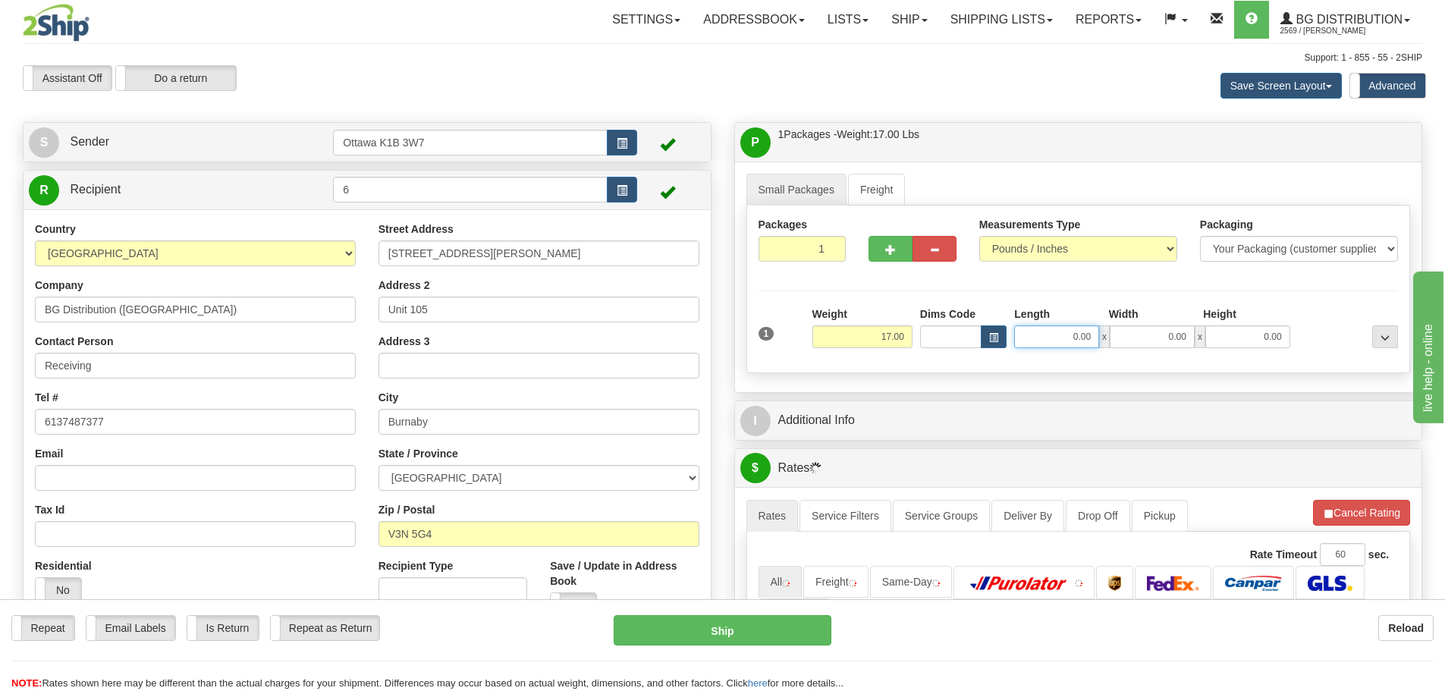
click at [1070, 338] on input "0.00" at bounding box center [1056, 336] width 85 height 23
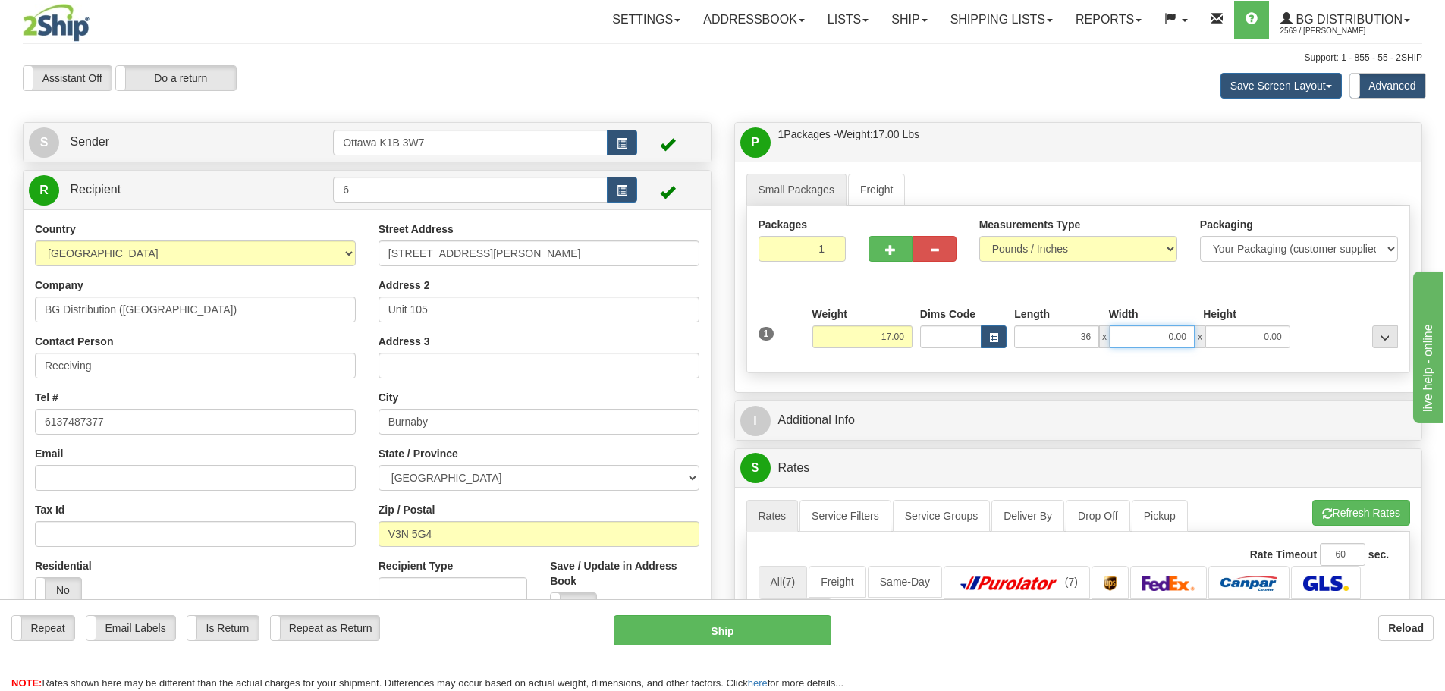
type input "36.00"
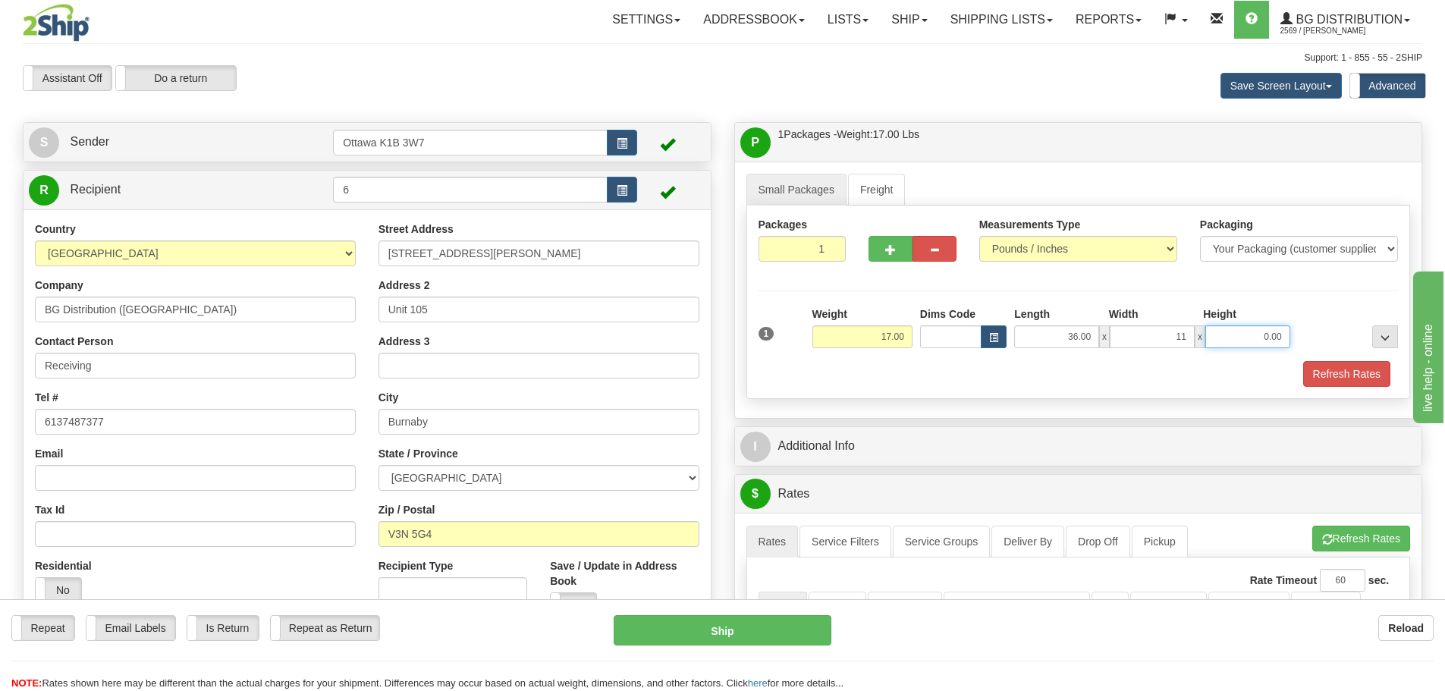
type input "11.00"
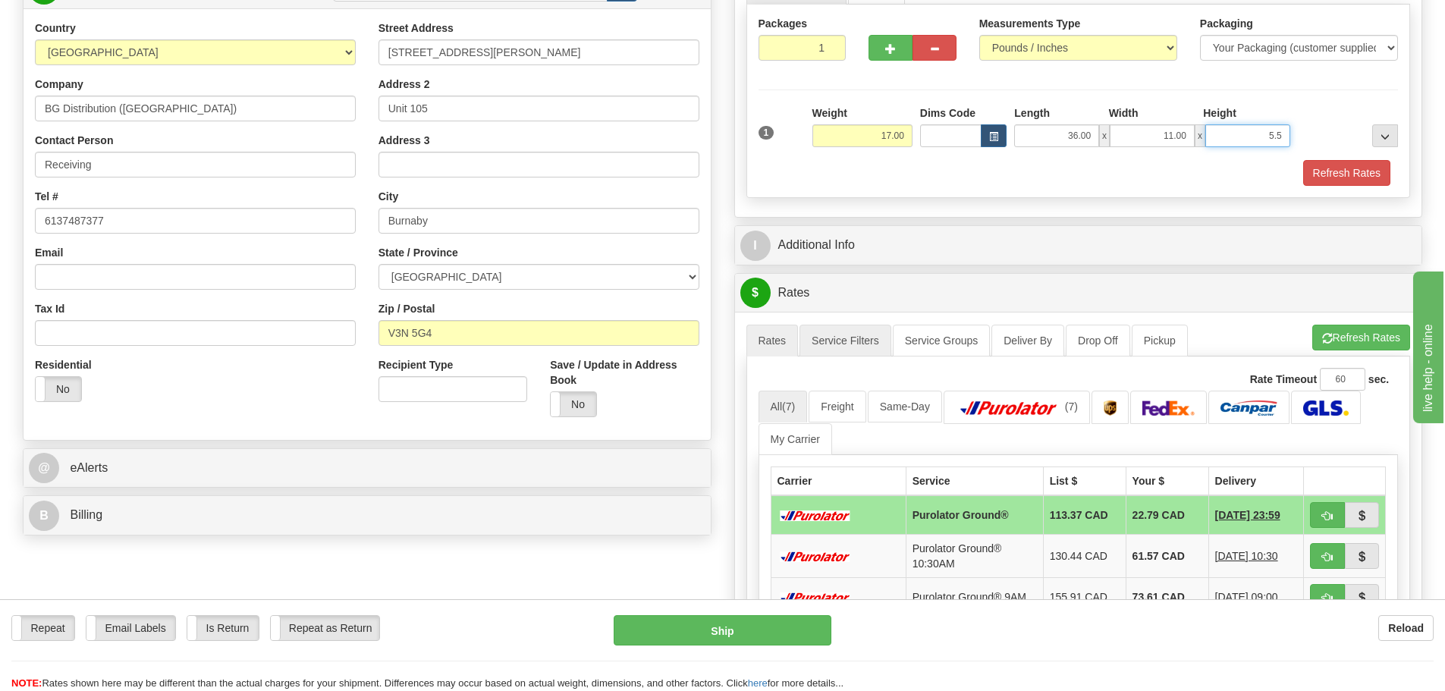
scroll to position [228, 0]
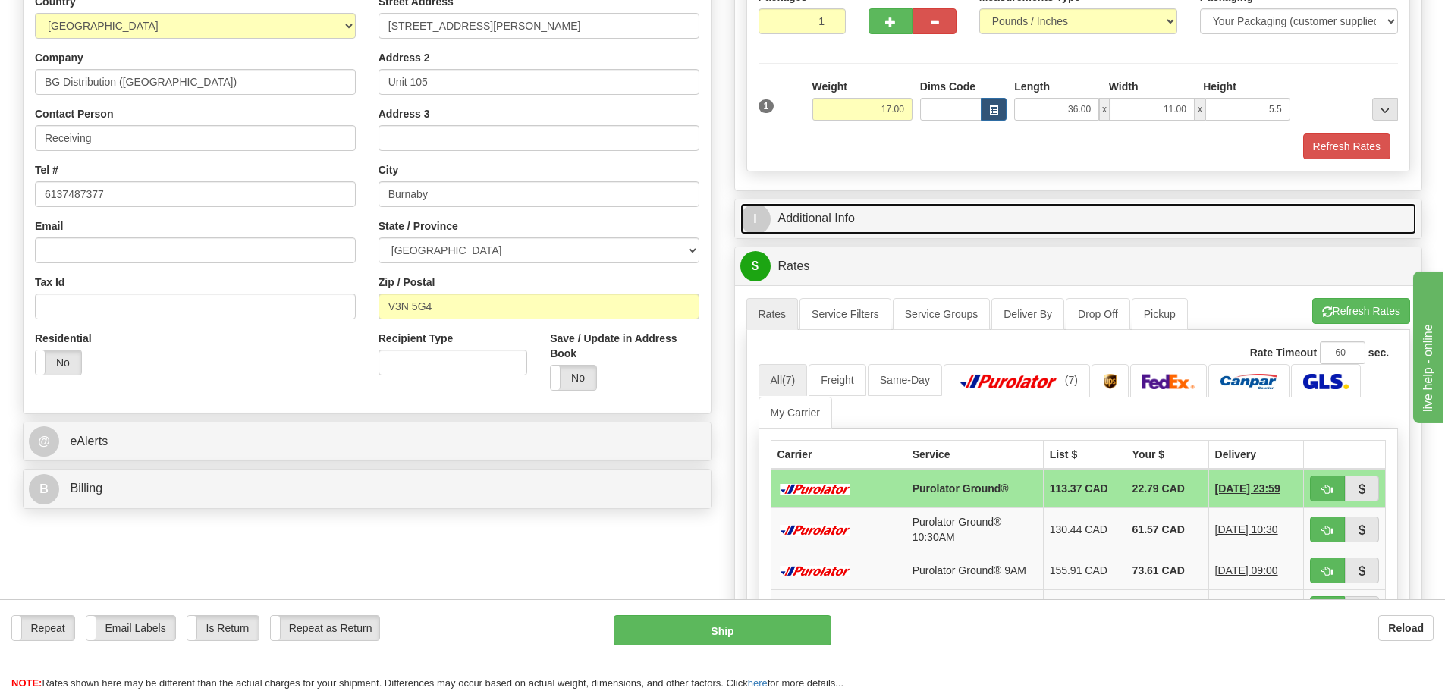
type input "5.50"
click at [1009, 215] on link "I Additional Info" at bounding box center [1078, 218] width 677 height 31
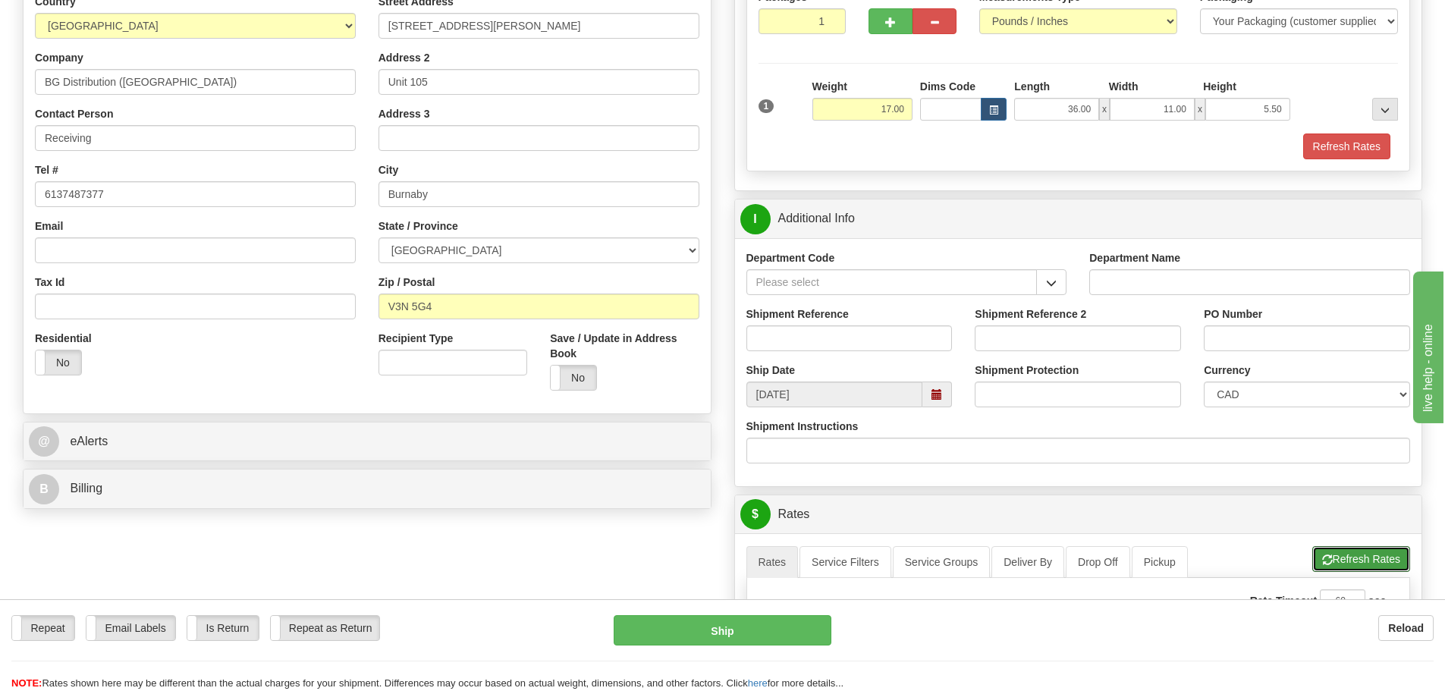
drag, startPoint x: 1351, startPoint y: 555, endPoint x: 1362, endPoint y: 546, distance: 14.6
click at [1354, 553] on button "Refresh Rates" at bounding box center [1361, 559] width 98 height 26
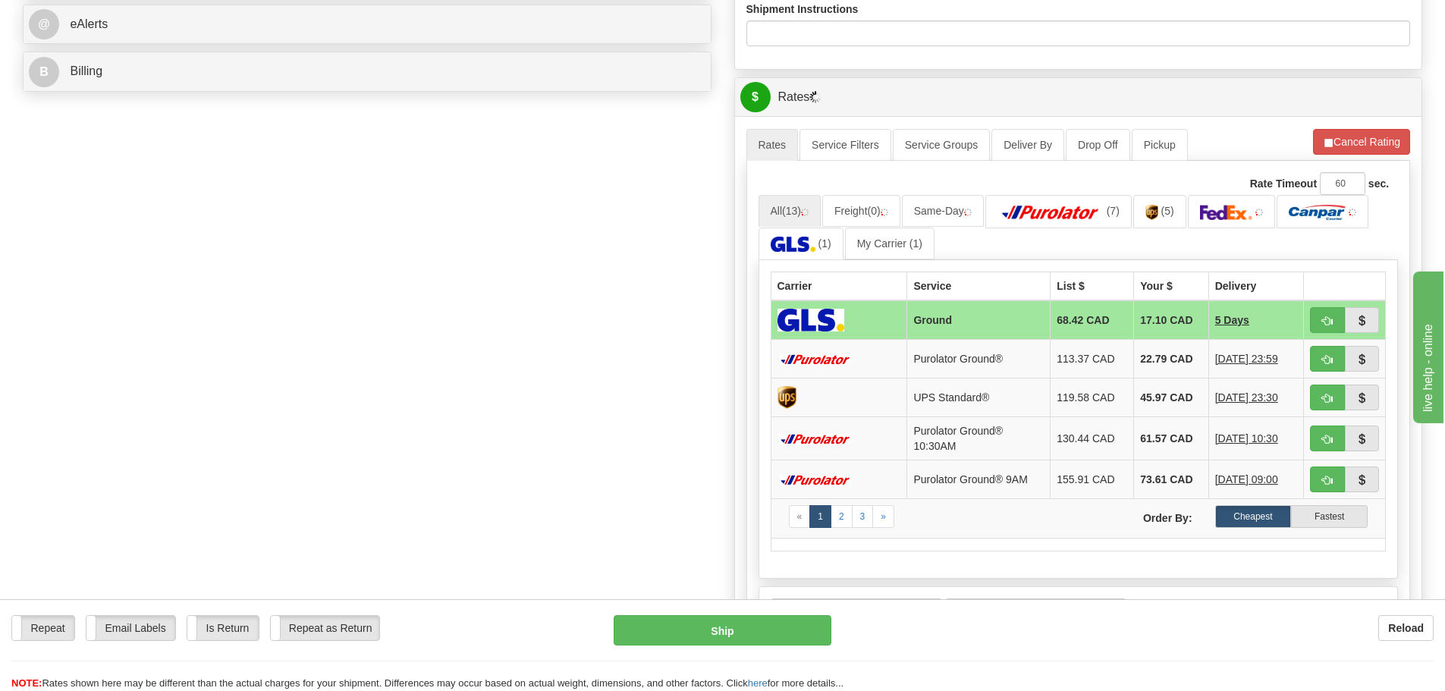
scroll to position [683, 0]
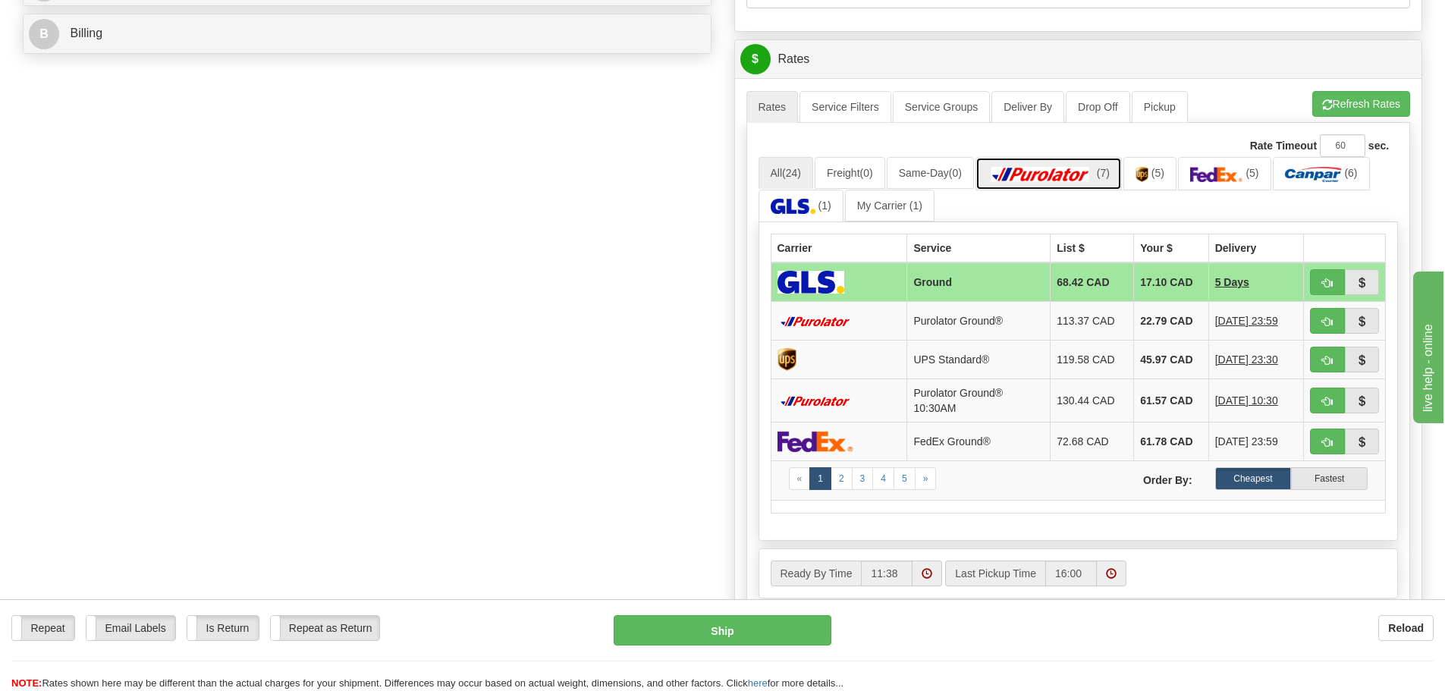
click at [1077, 174] on img at bounding box center [1041, 174] width 106 height 15
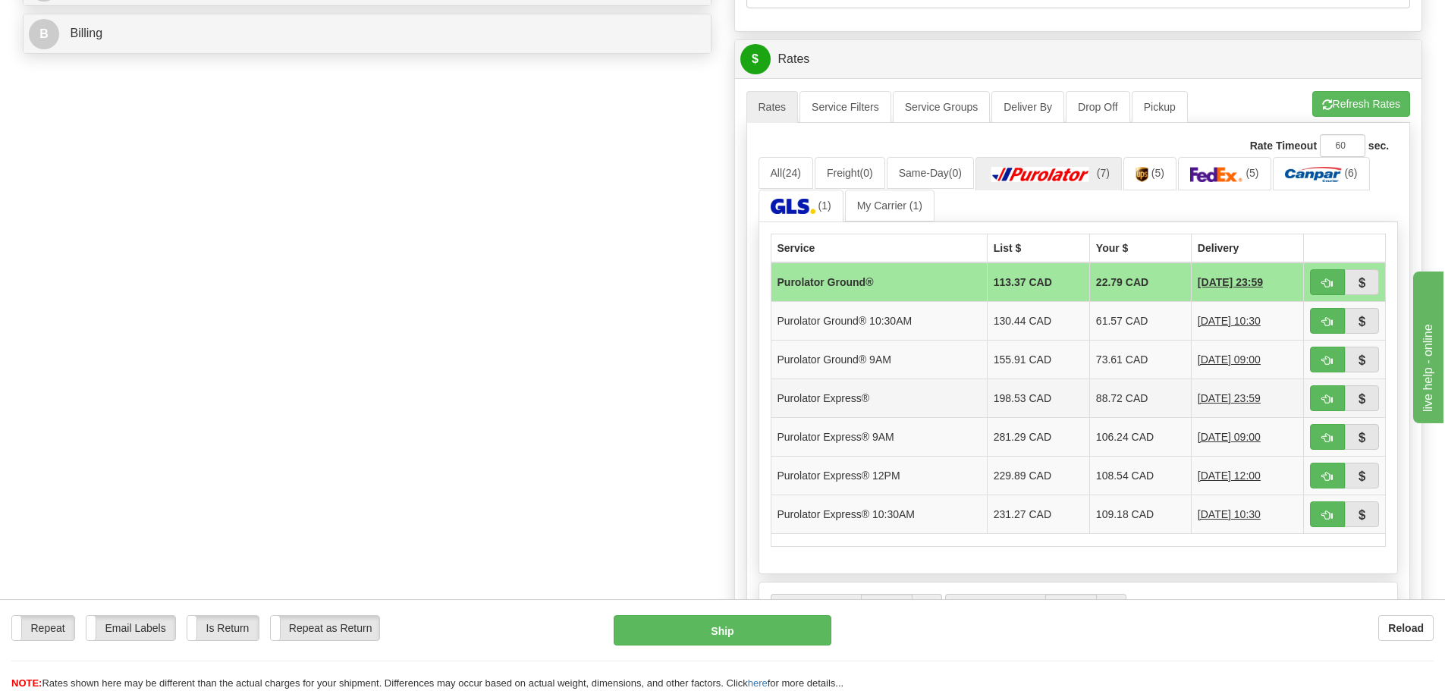
click at [897, 402] on td "Purolator Express®" at bounding box center [879, 398] width 216 height 39
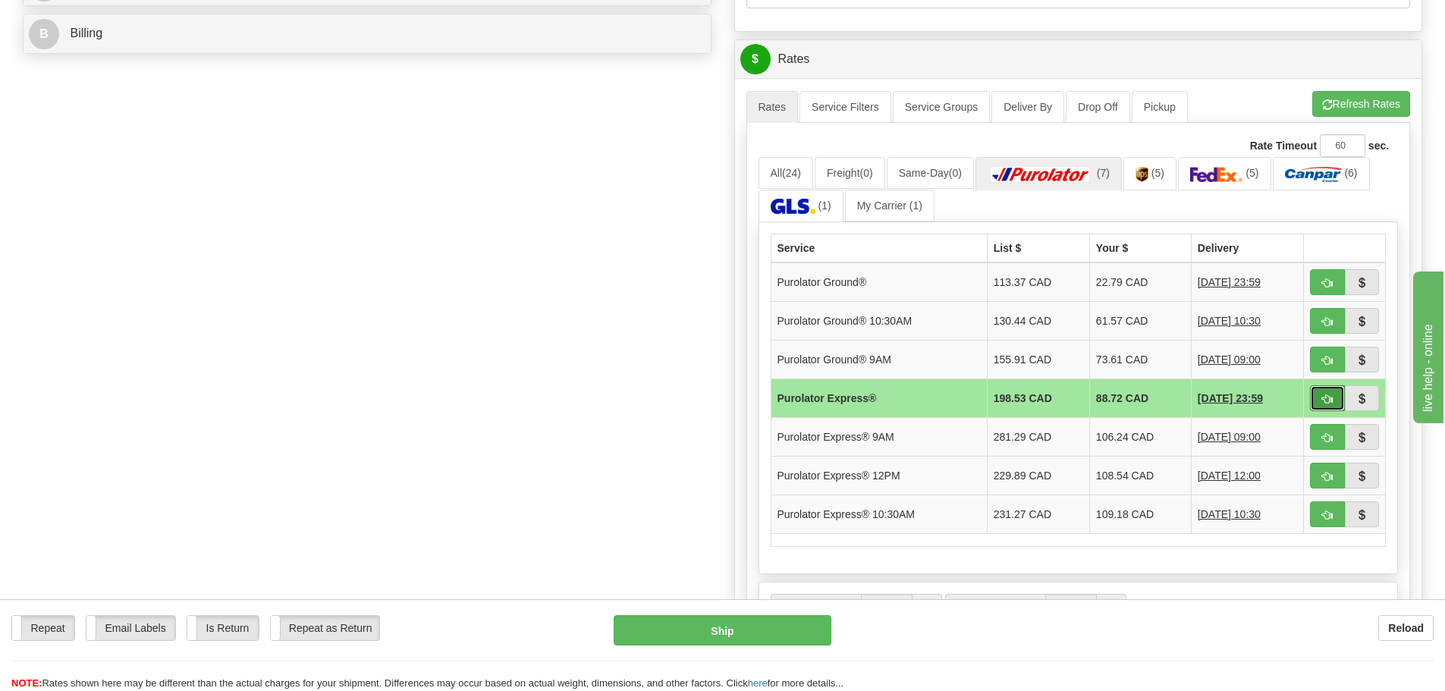
click at [1319, 398] on button "button" at bounding box center [1327, 398] width 35 height 26
type input "202"
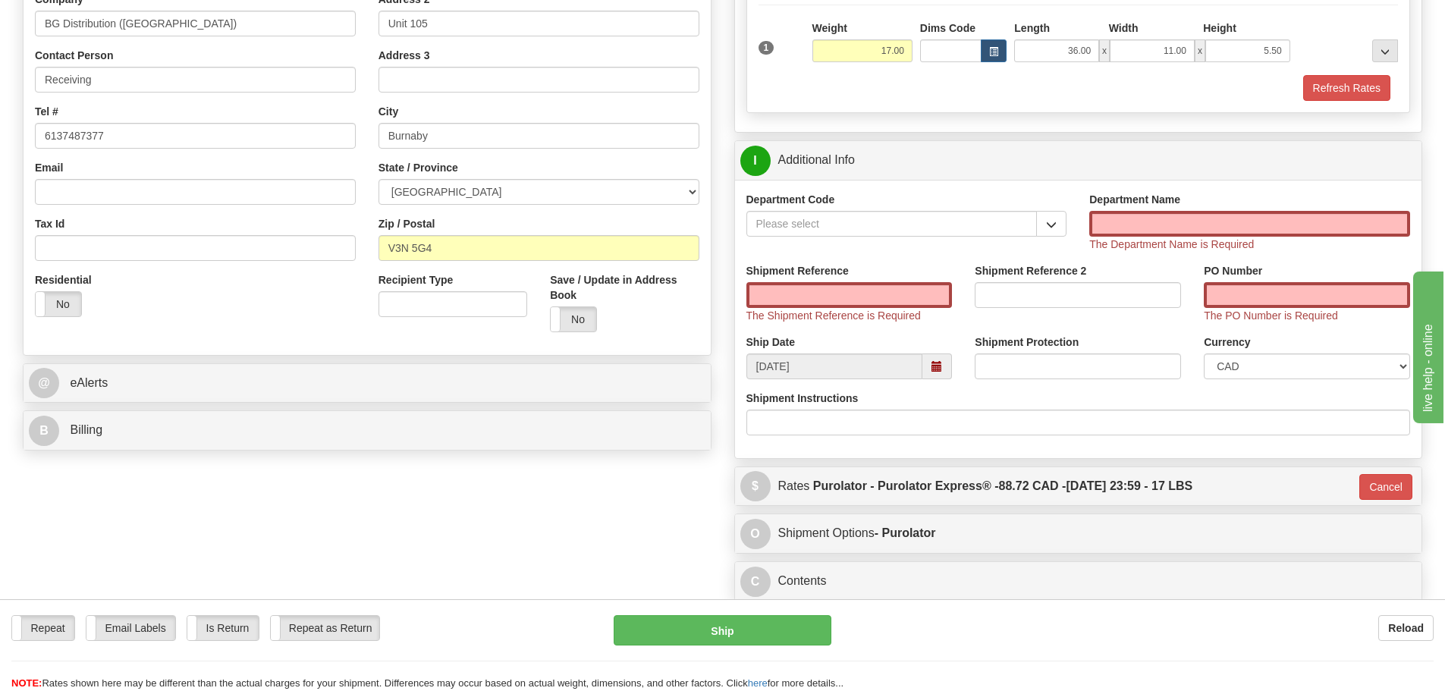
scroll to position [210, 0]
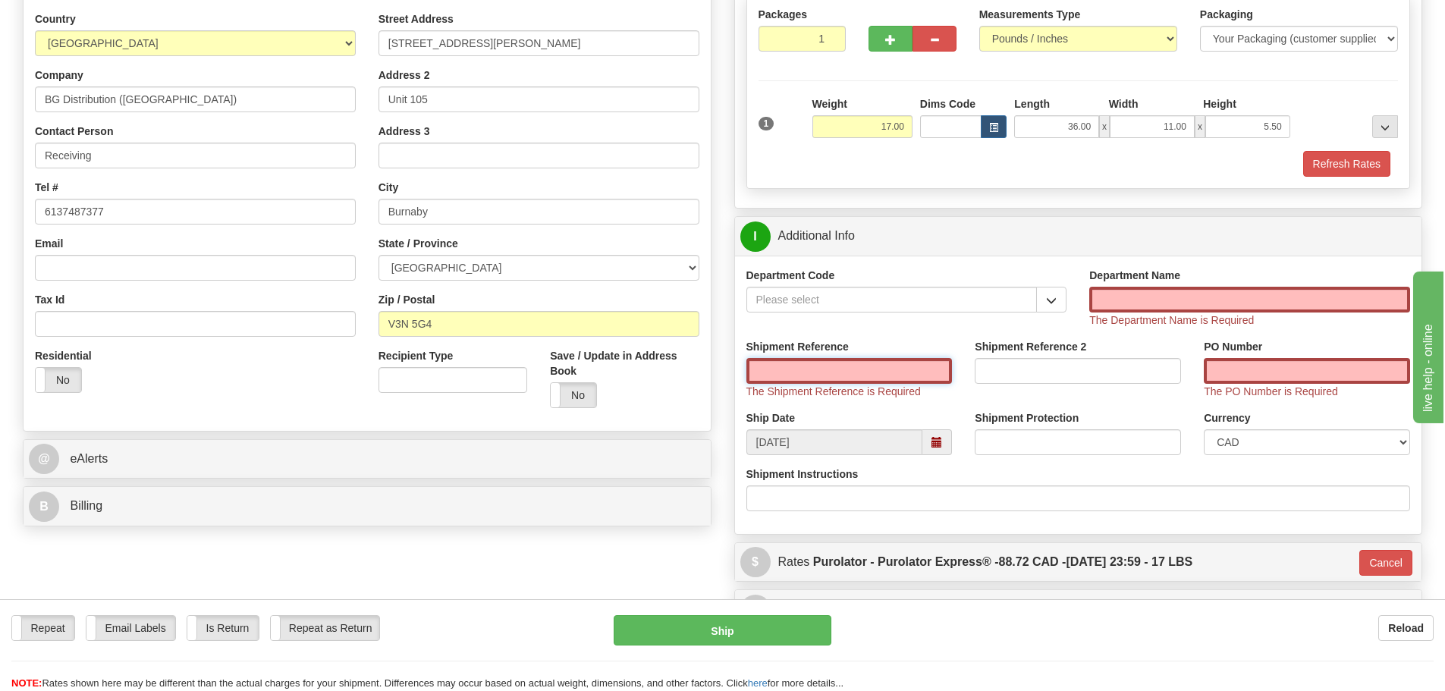
click at [859, 370] on input "Shipment Reference" at bounding box center [849, 371] width 206 height 26
click at [1260, 371] on input "PO Number" at bounding box center [1307, 371] width 206 height 26
paste input "6002310-00"
type input "6002310-00"
click at [868, 364] on input "Shipment Reference" at bounding box center [849, 371] width 206 height 26
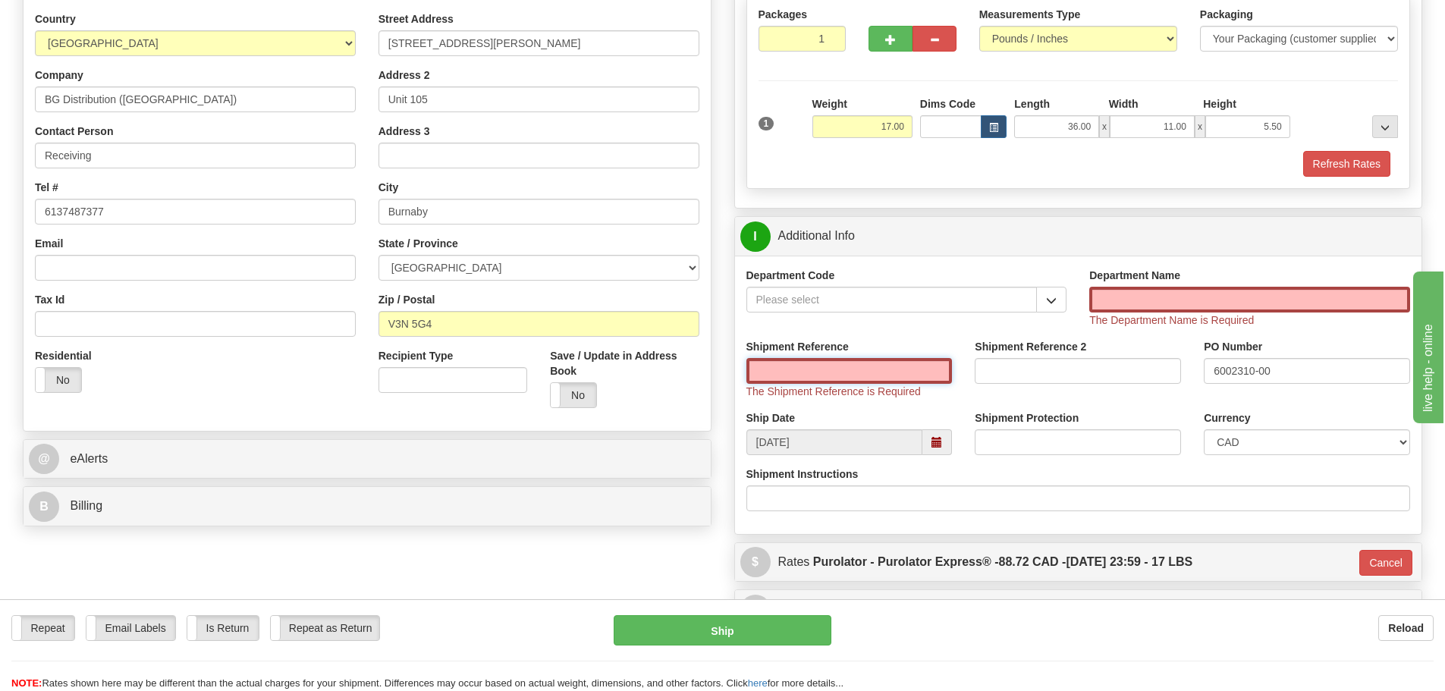
paste input "60033463-00"
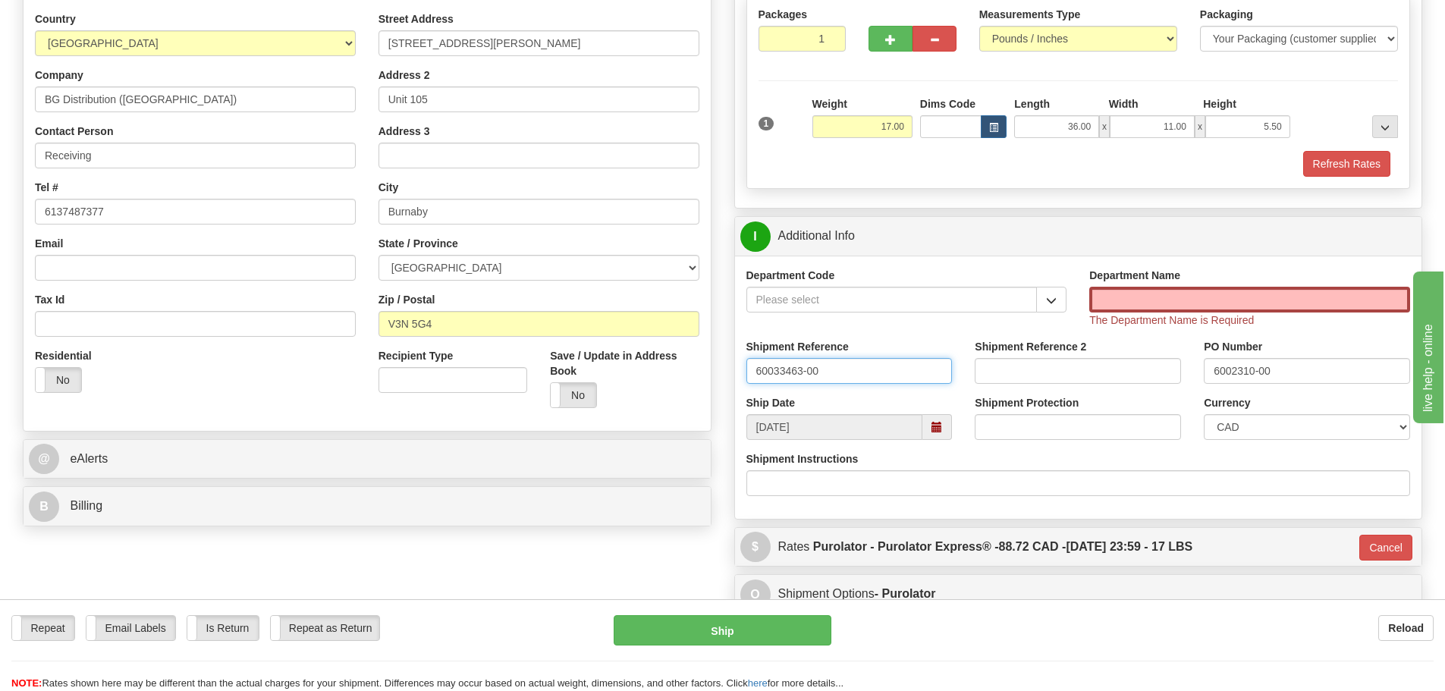
type input "60033463-00"
click at [1124, 294] on input "Department Name" at bounding box center [1249, 300] width 321 height 26
click at [1058, 303] on button "button" at bounding box center [1051, 300] width 30 height 26
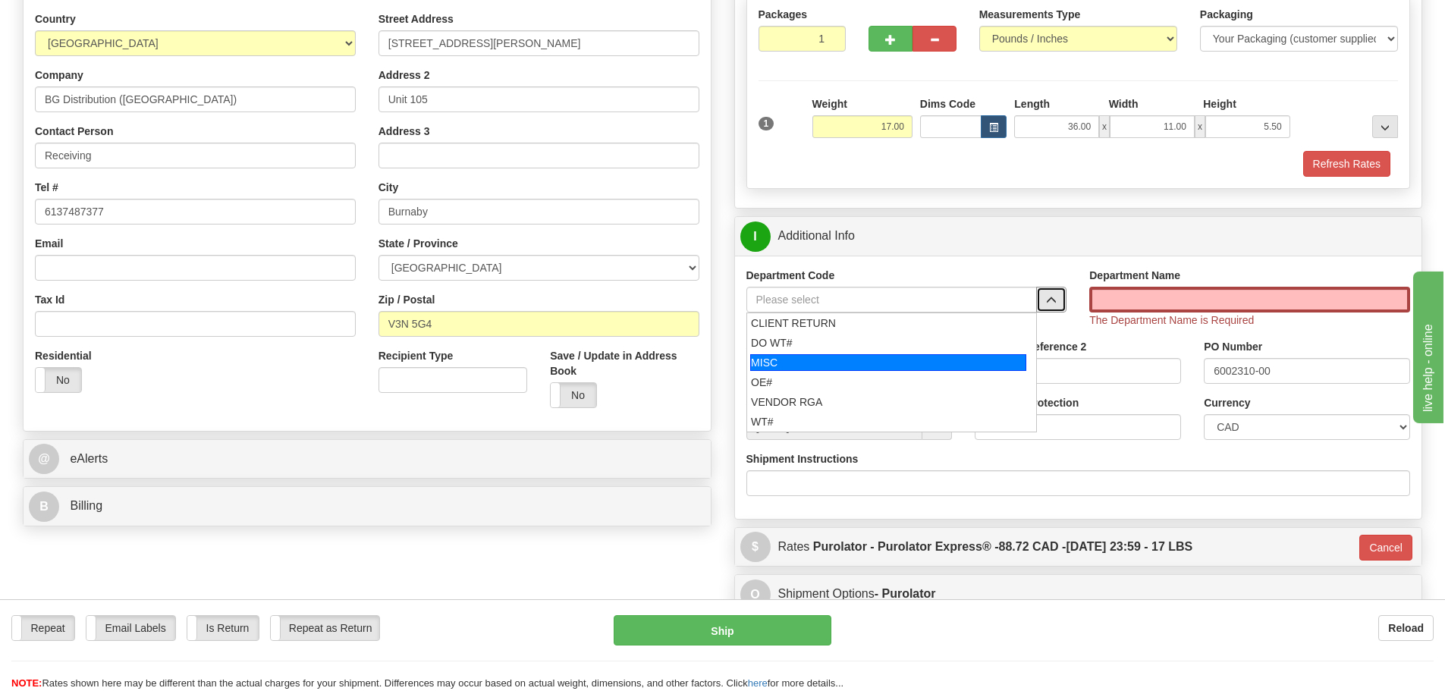
click at [853, 365] on div "MISC" at bounding box center [888, 362] width 276 height 17
type input "MISC"
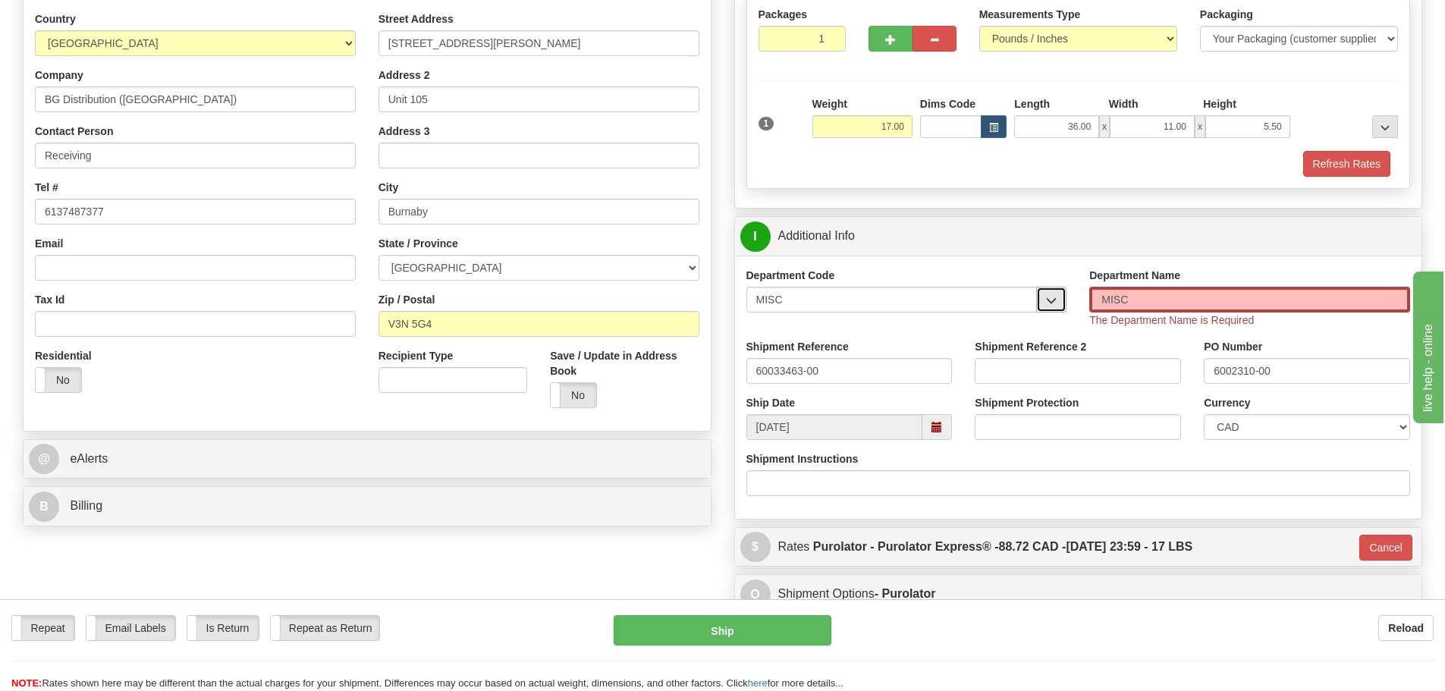
click at [1045, 300] on button "button" at bounding box center [1051, 300] width 30 height 26
drag, startPoint x: 901, startPoint y: 301, endPoint x: 536, endPoint y: 305, distance: 364.9
click at [735, 375] on div "Shipment Reference 60033463-00" at bounding box center [849, 367] width 229 height 56
click at [705, 631] on button "Ship" at bounding box center [723, 630] width 218 height 30
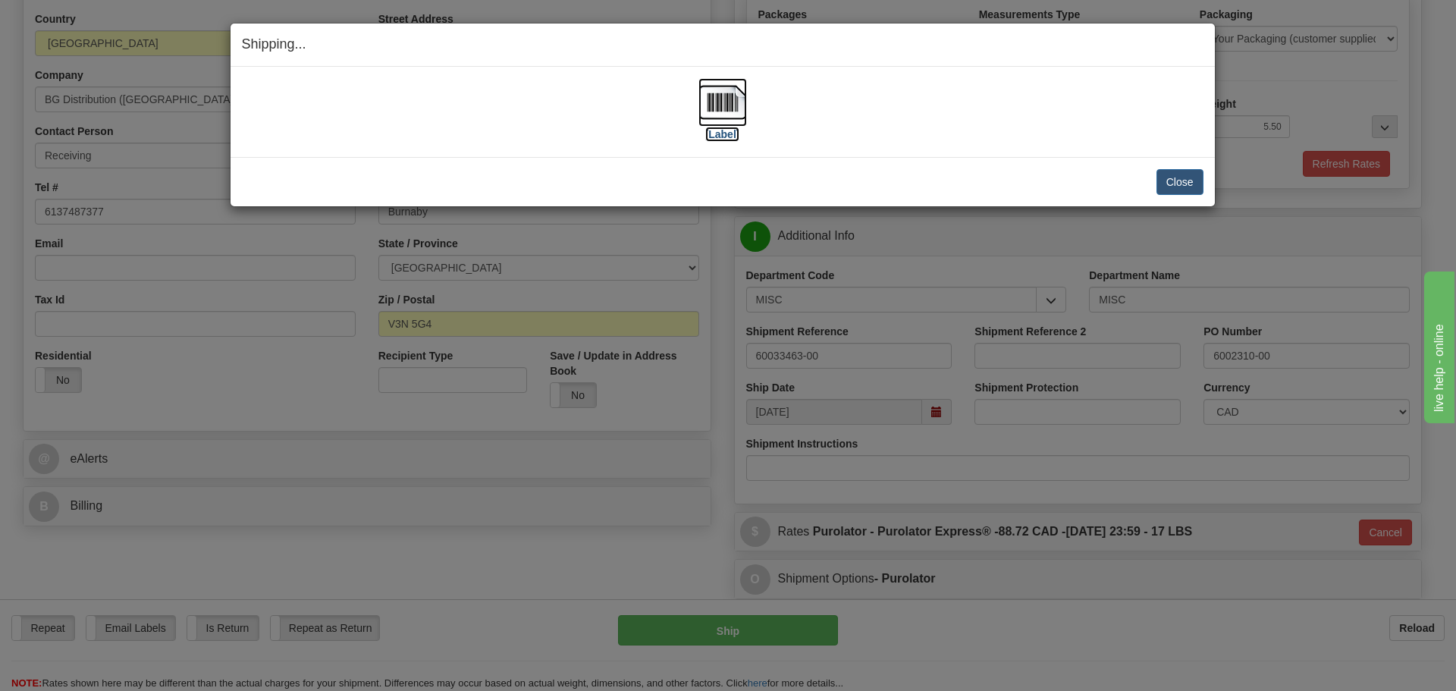
click at [717, 131] on label "[Label]" at bounding box center [722, 134] width 35 height 15
click at [1184, 183] on button "Close" at bounding box center [1180, 182] width 47 height 26
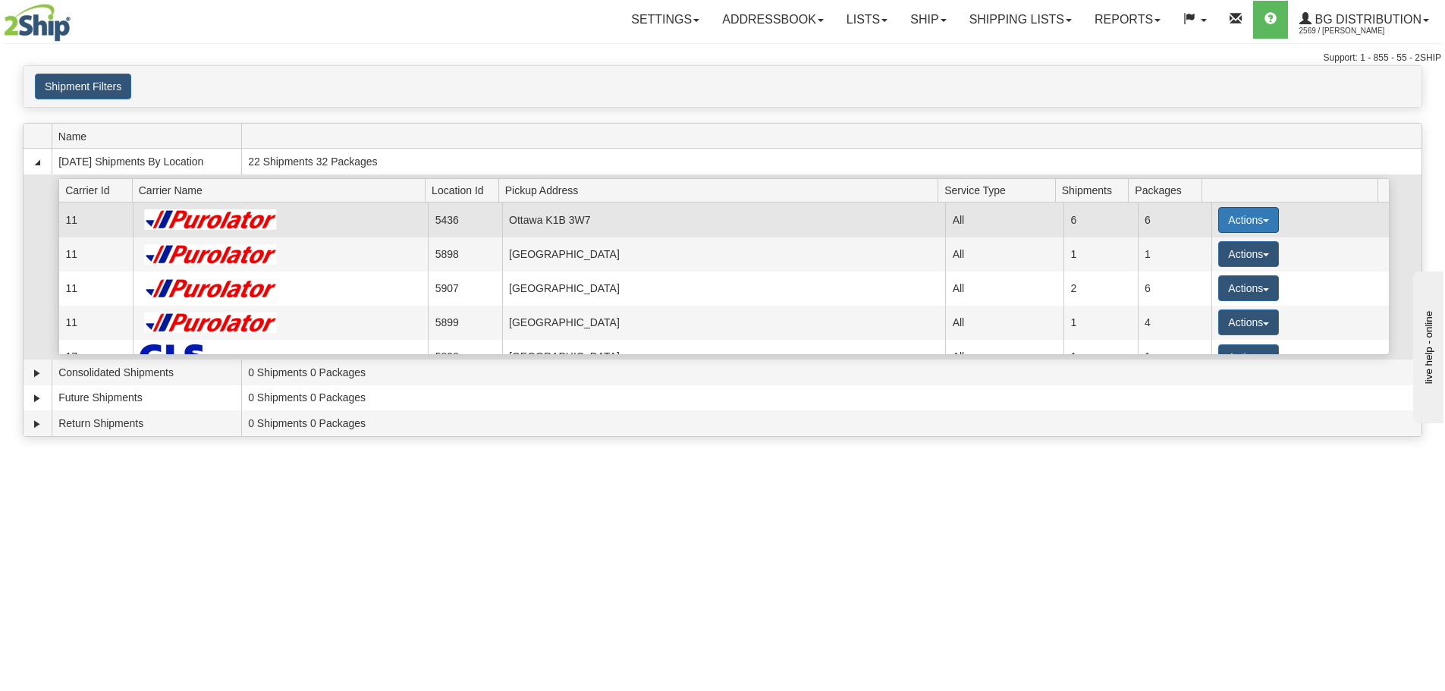
click at [1234, 209] on button "Actions" at bounding box center [1248, 220] width 61 height 26
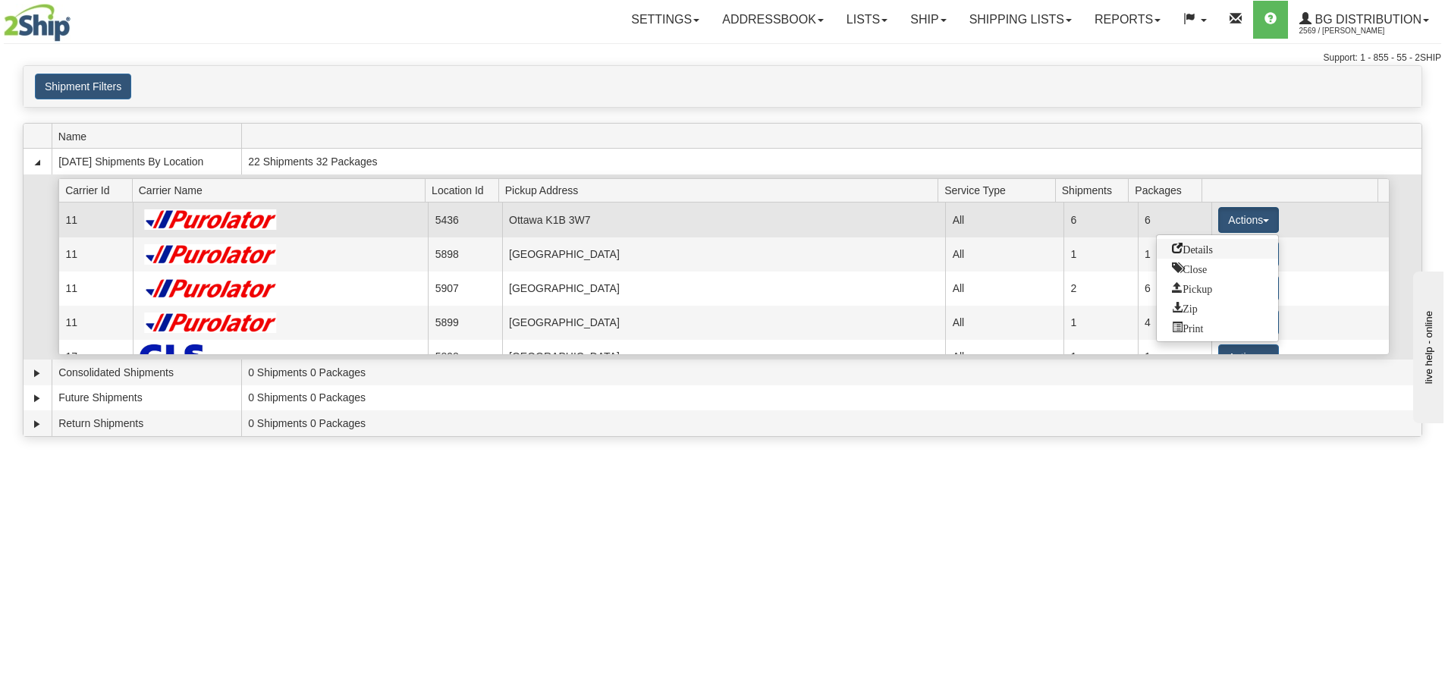
click at [1203, 251] on span "Details" at bounding box center [1192, 248] width 41 height 11
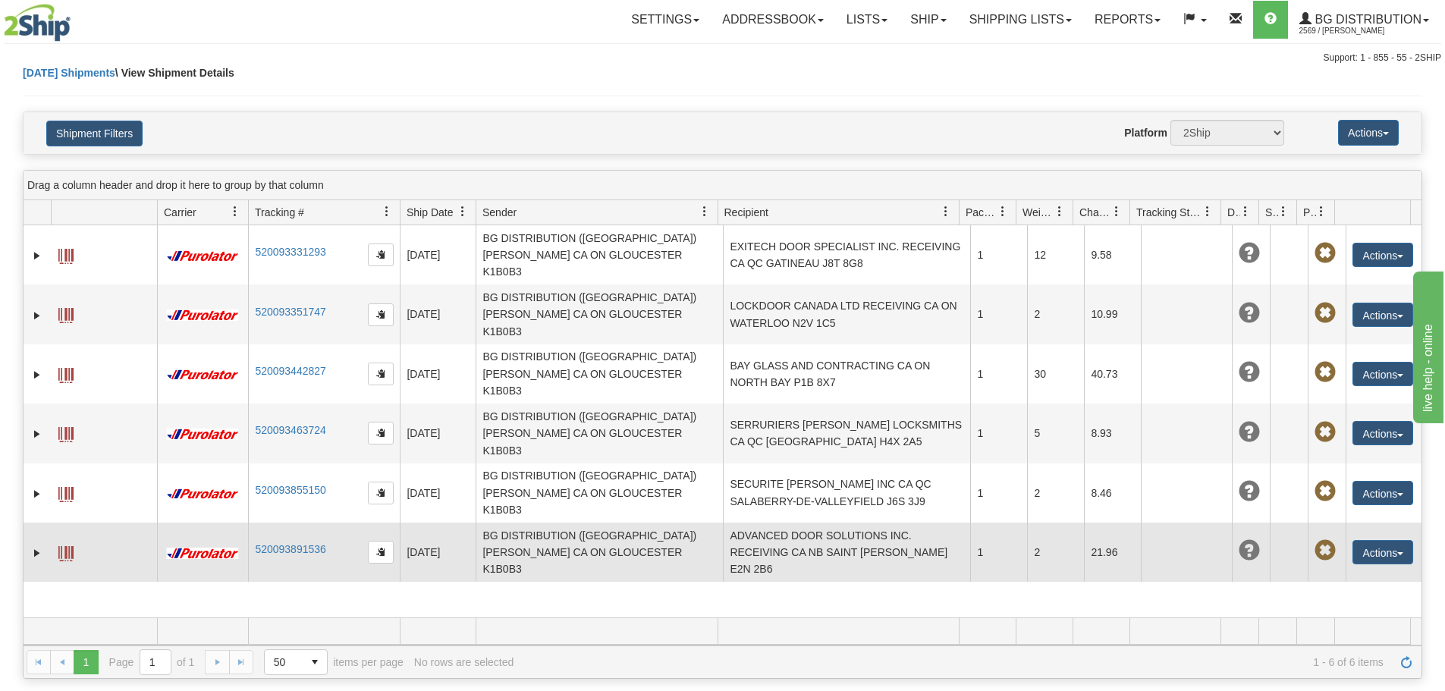
click at [884, 523] on td "ADVANCED DOOR SOLUTIONS INC. RECEIVING CA NB SAINT [PERSON_NAME] E2N 2B6" at bounding box center [846, 552] width 247 height 59
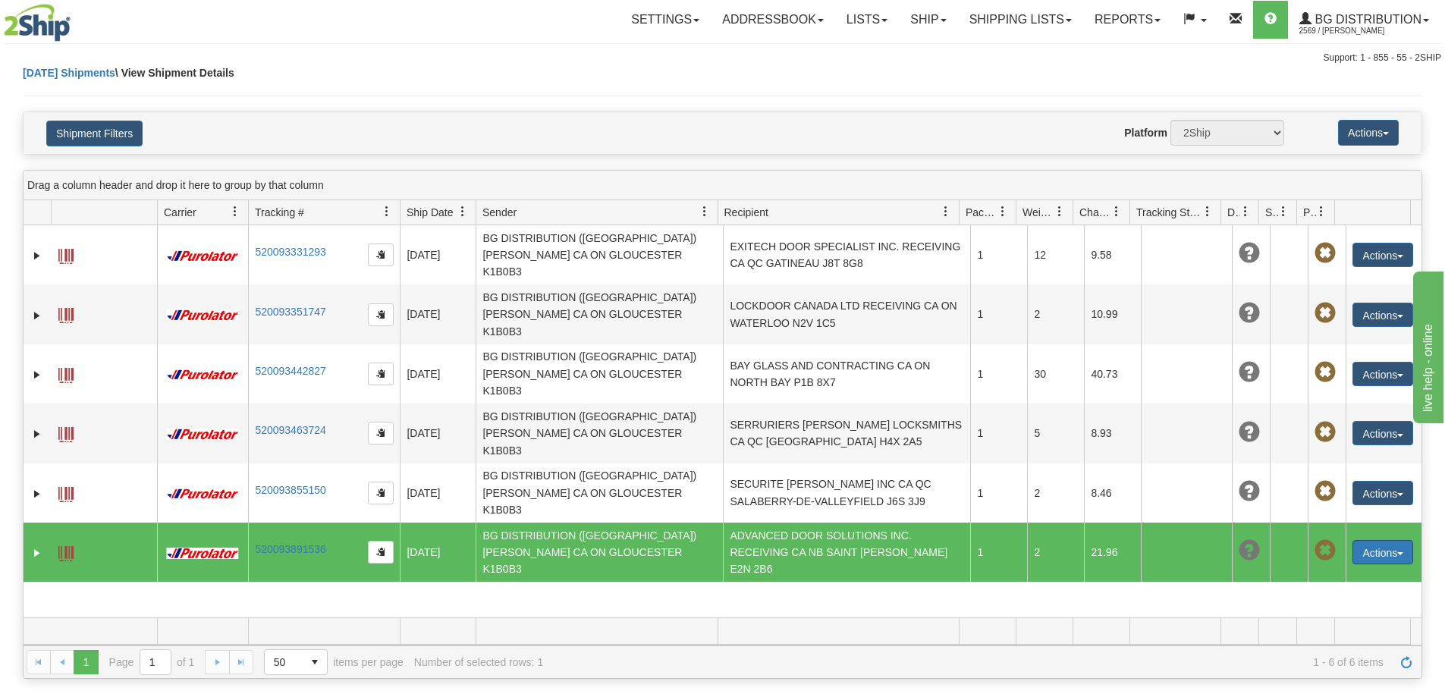
click at [1356, 540] on button "Actions" at bounding box center [1383, 552] width 61 height 24
click at [1338, 570] on link "Edit" at bounding box center [1351, 580] width 121 height 20
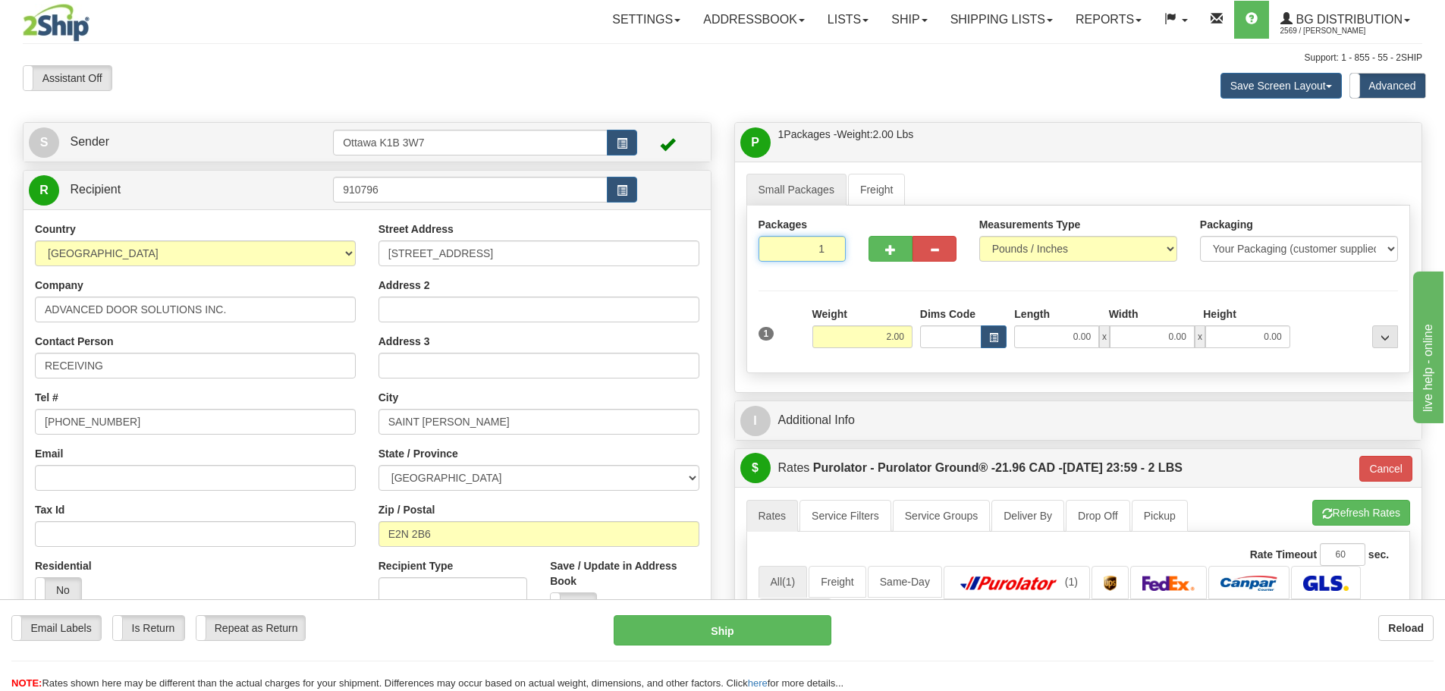
click at [777, 239] on input "1" at bounding box center [803, 249] width 88 height 26
drag, startPoint x: 854, startPoint y: 335, endPoint x: 1052, endPoint y: 369, distance: 200.9
click at [1052, 369] on div "Packages 1 1 Measurements Type" at bounding box center [1078, 290] width 664 height 168
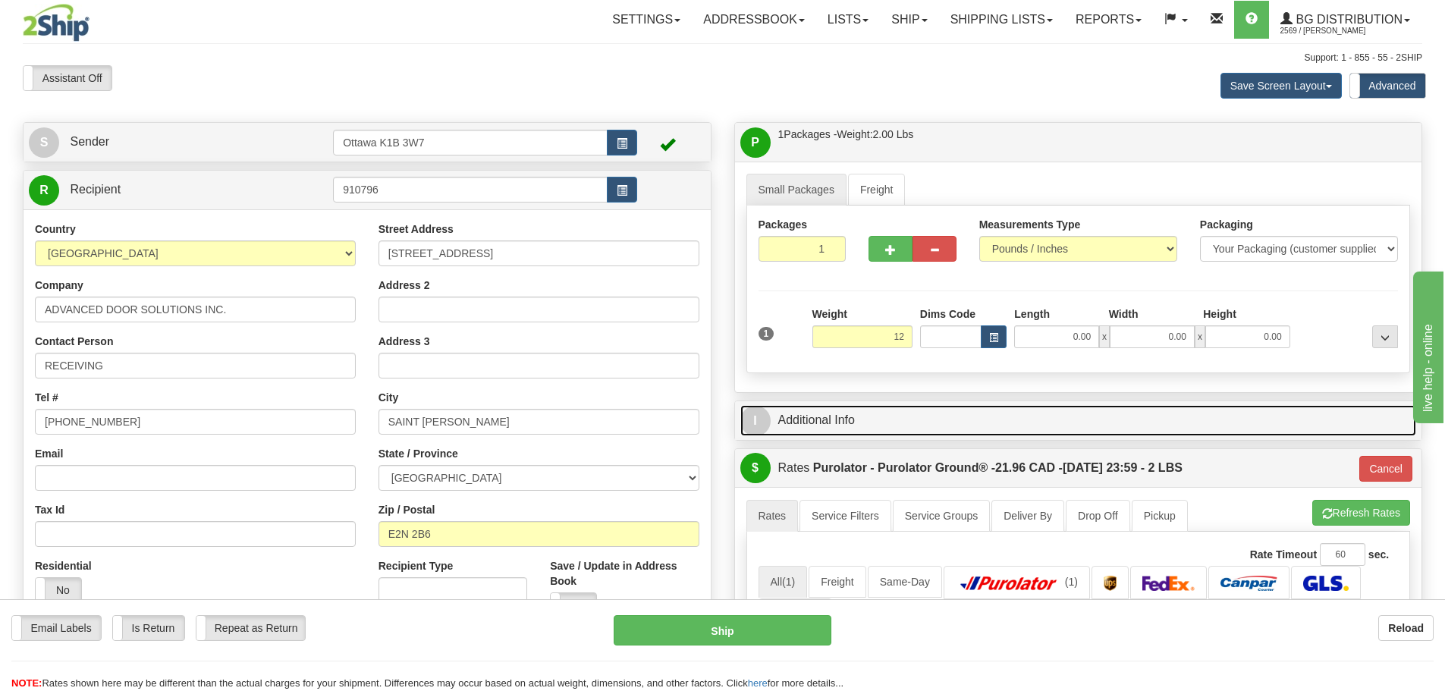
type input "12.00"
type input "260"
click at [1064, 417] on link "I Additional Info" at bounding box center [1078, 420] width 677 height 31
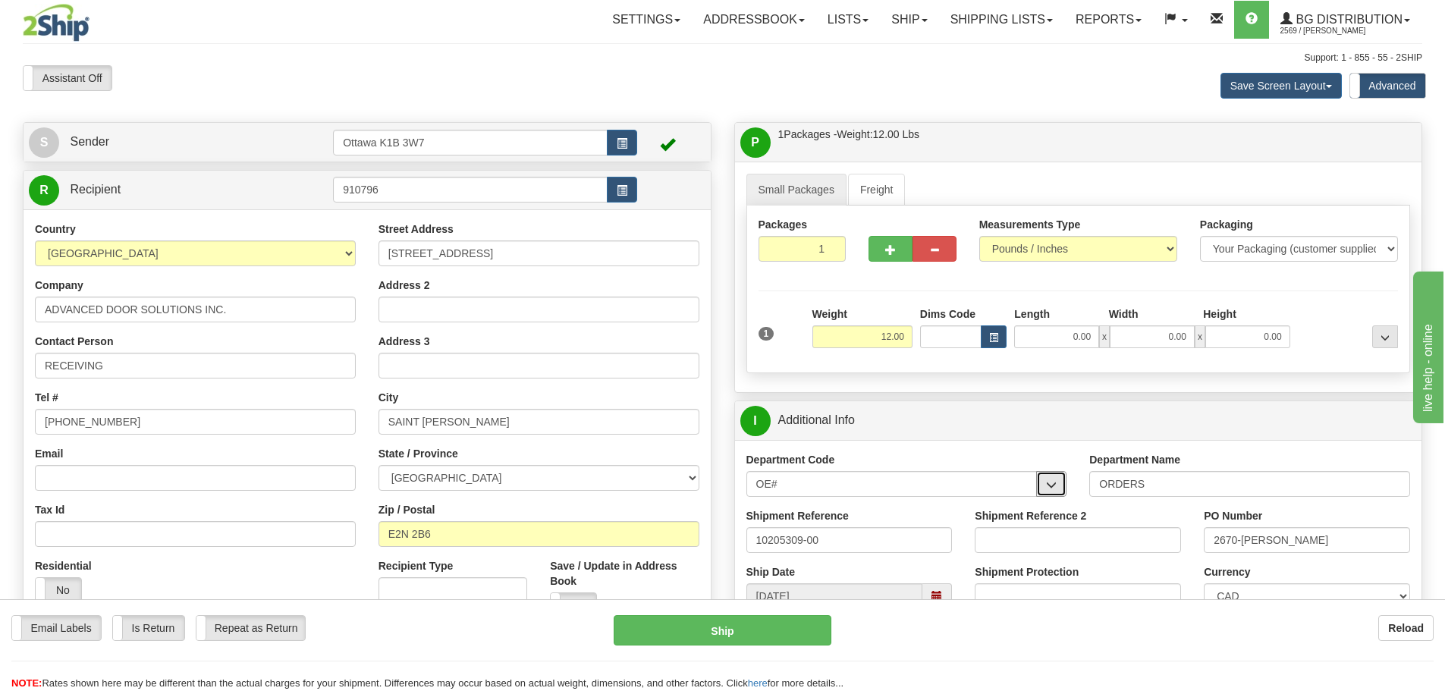
click at [1054, 489] on span "button" at bounding box center [1051, 485] width 11 height 10
click at [947, 454] on div "Department Code OE# OE#" at bounding box center [906, 474] width 321 height 45
click at [983, 536] on input "Shipment Reference 2" at bounding box center [1078, 540] width 206 height 26
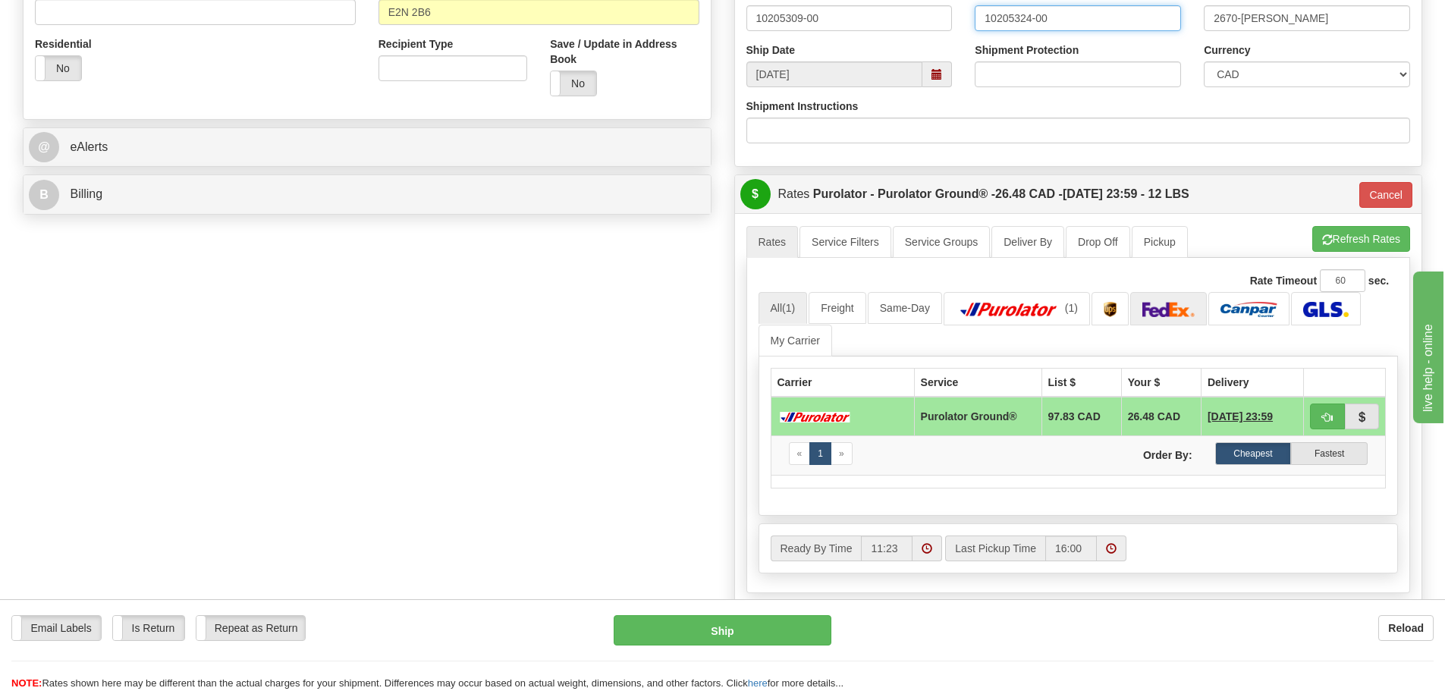
scroll to position [531, 0]
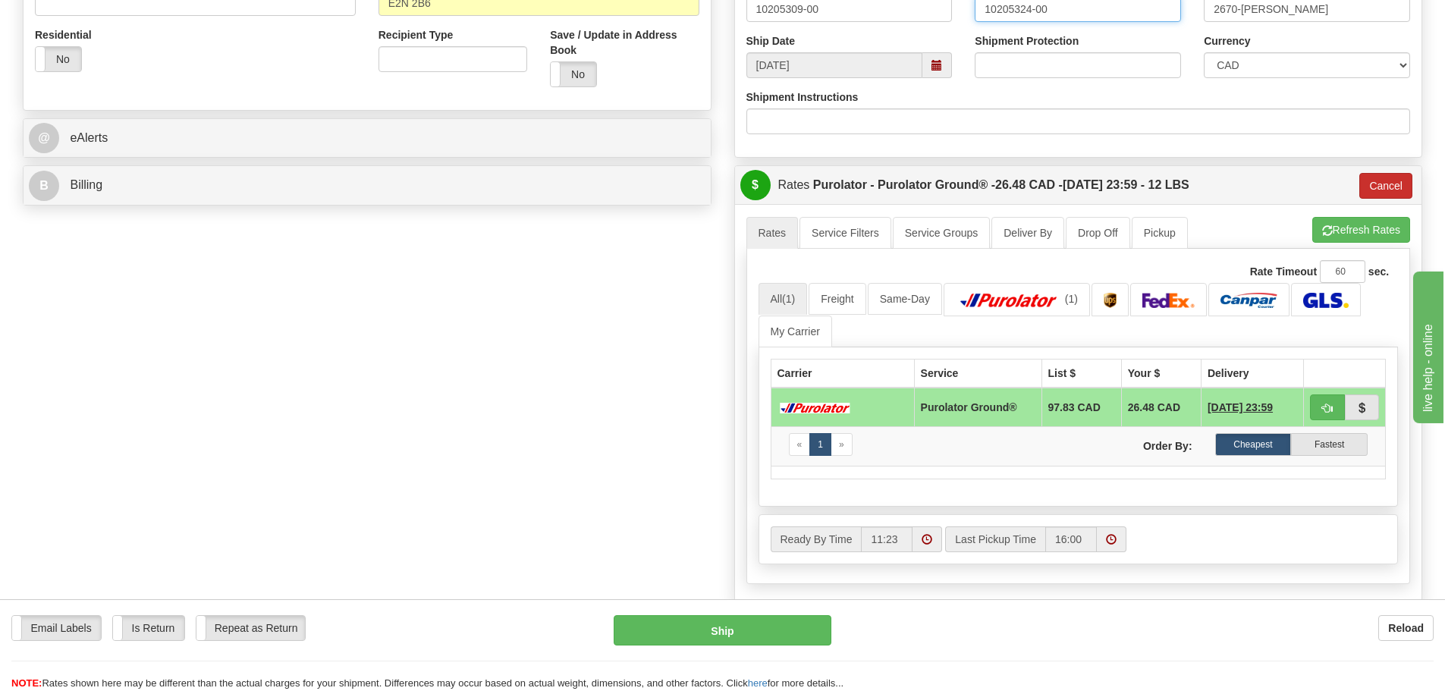
type input "10205324-00"
click at [1380, 198] on button "Cancel" at bounding box center [1385, 186] width 53 height 26
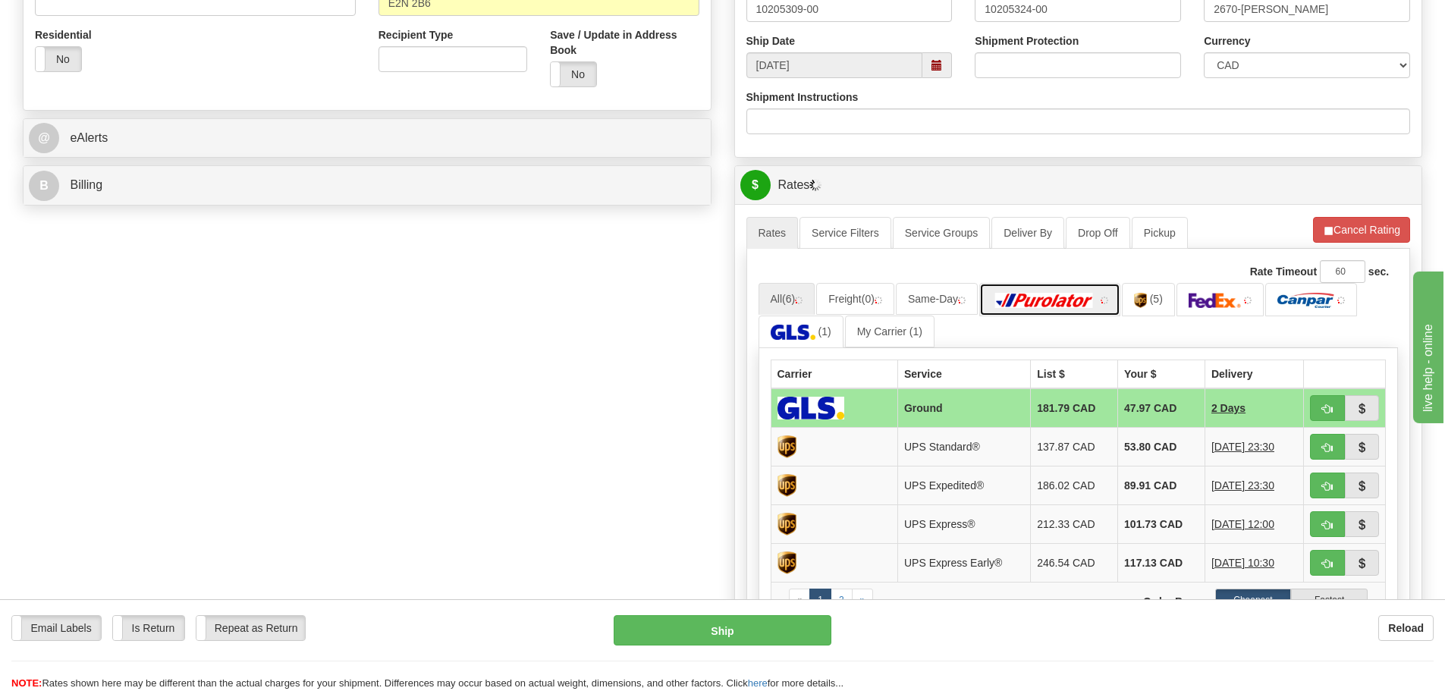
click at [1026, 305] on img at bounding box center [1044, 300] width 106 height 15
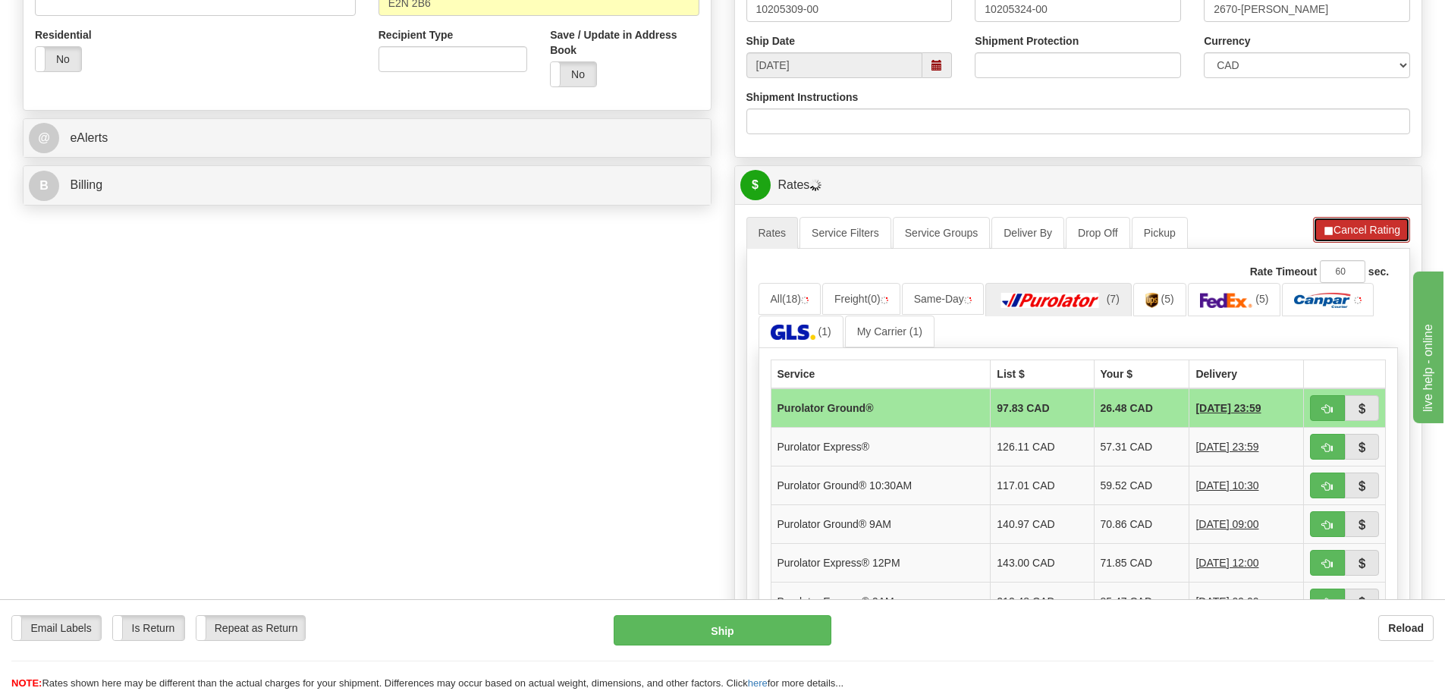
click at [1337, 228] on button "Cancel Rating" at bounding box center [1361, 230] width 97 height 26
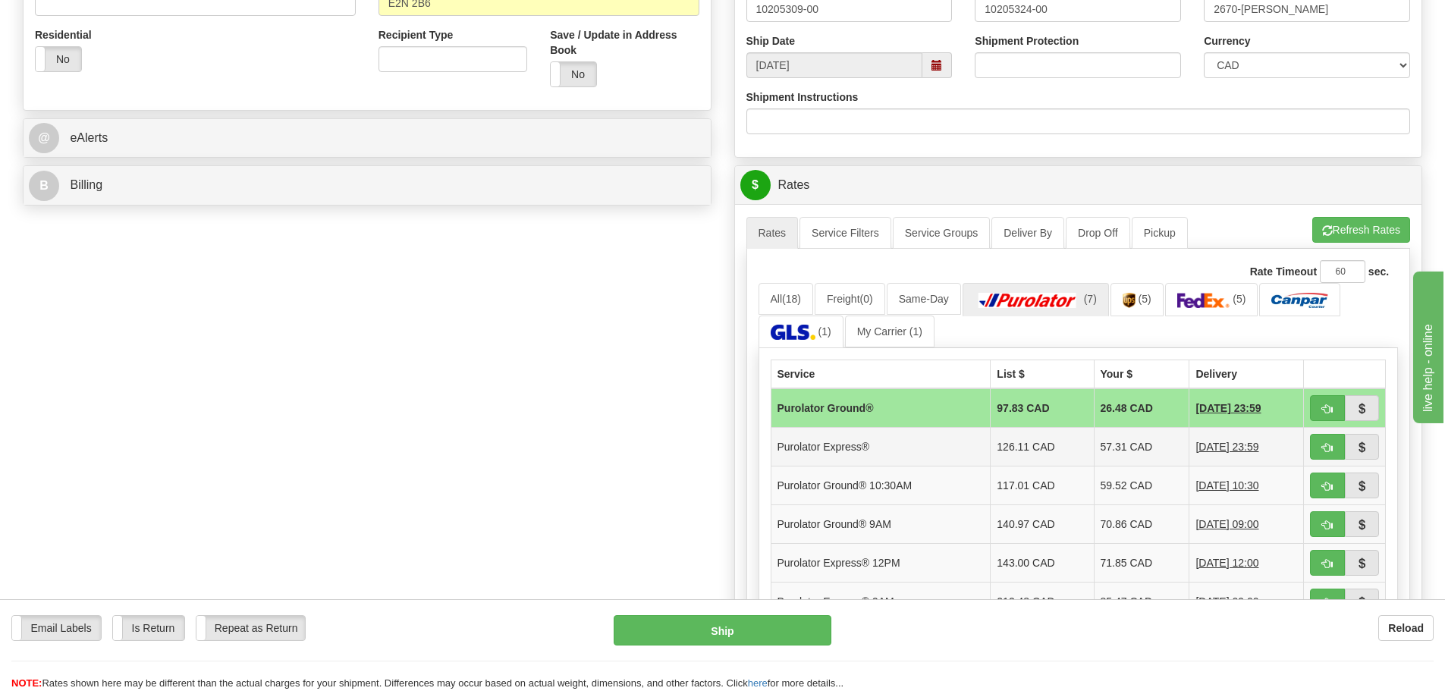
click at [1309, 454] on td at bounding box center [1345, 447] width 82 height 39
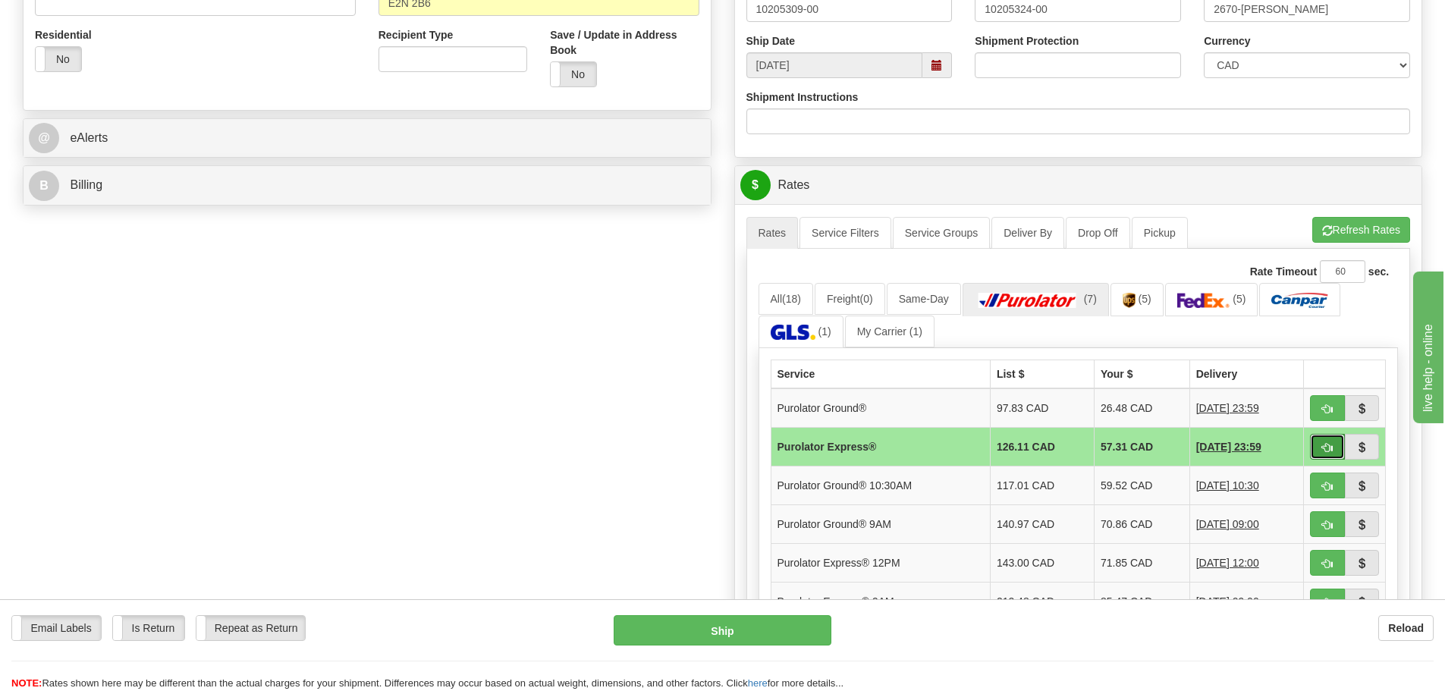
click at [1318, 449] on button "button" at bounding box center [1327, 447] width 35 height 26
type input "202"
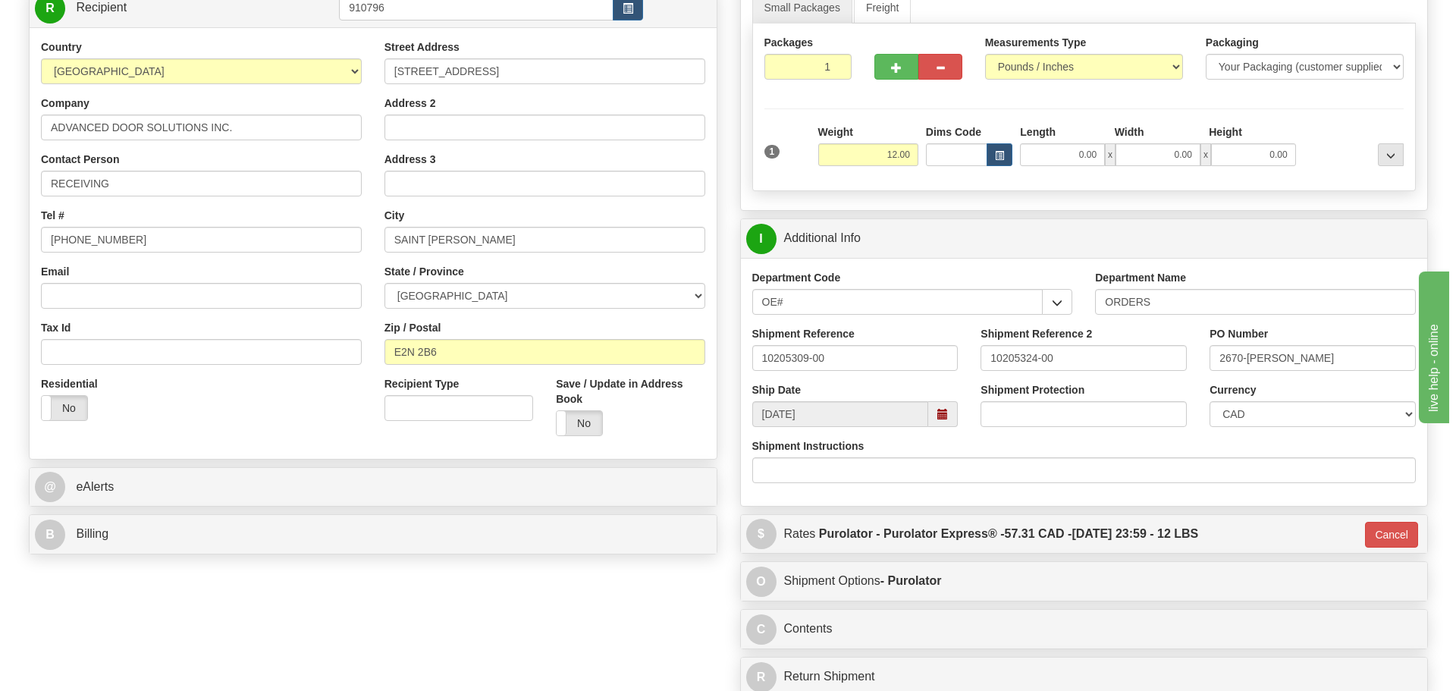
scroll to position [152, 0]
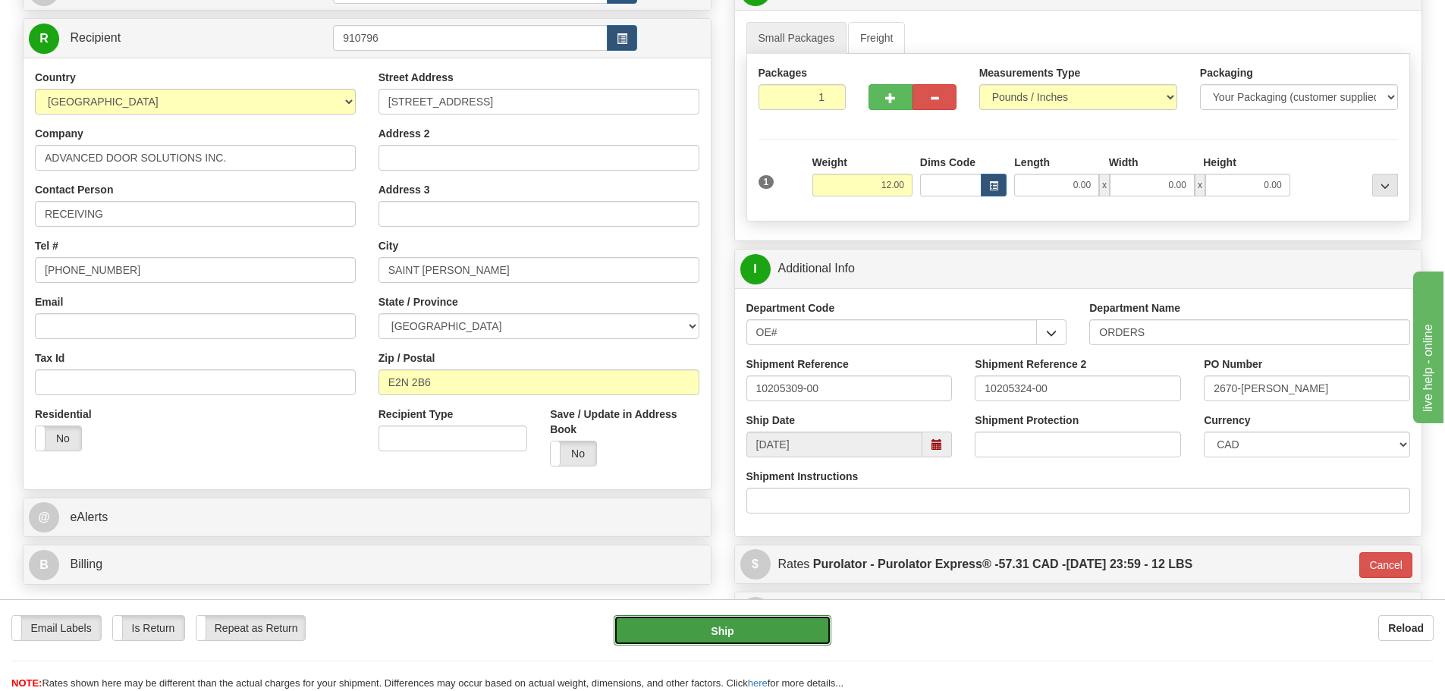
click at [730, 626] on button "Ship" at bounding box center [723, 630] width 218 height 30
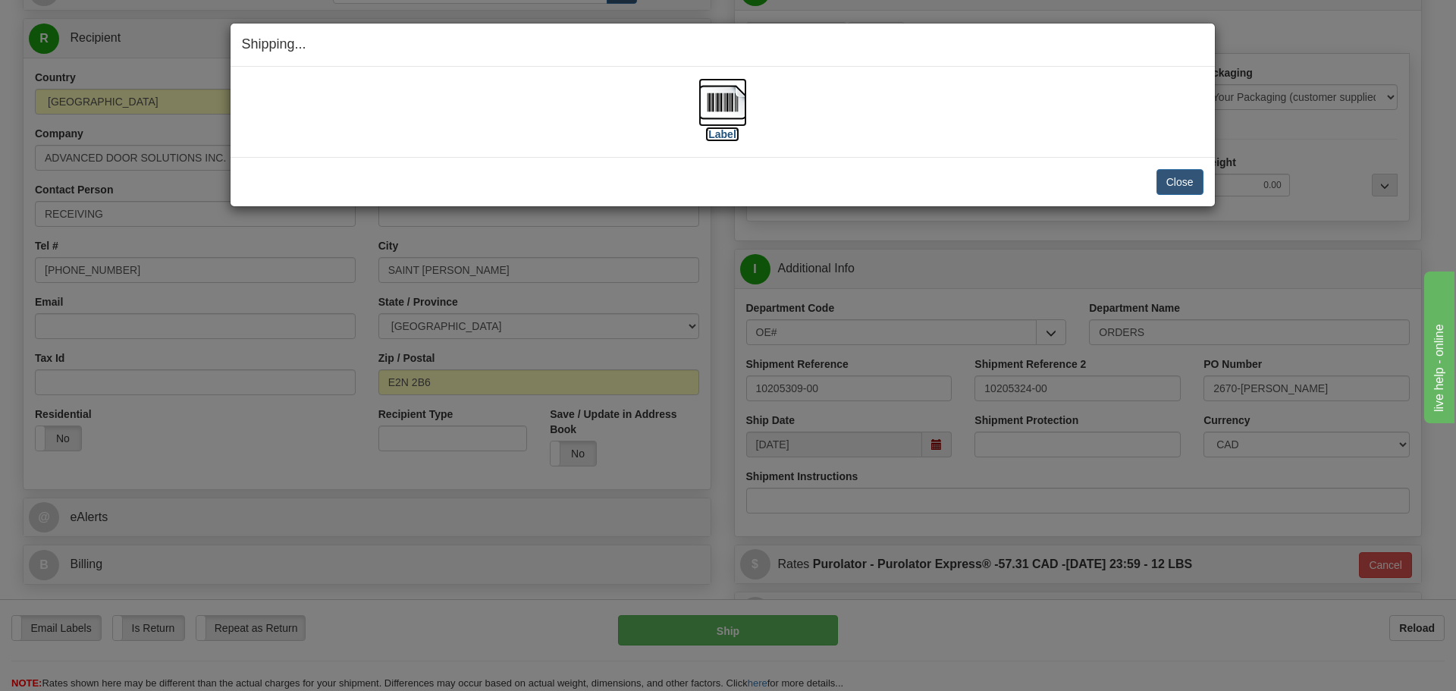
click at [732, 136] on label "[Label]" at bounding box center [722, 134] width 35 height 15
click at [1167, 173] on button "Close" at bounding box center [1180, 182] width 47 height 26
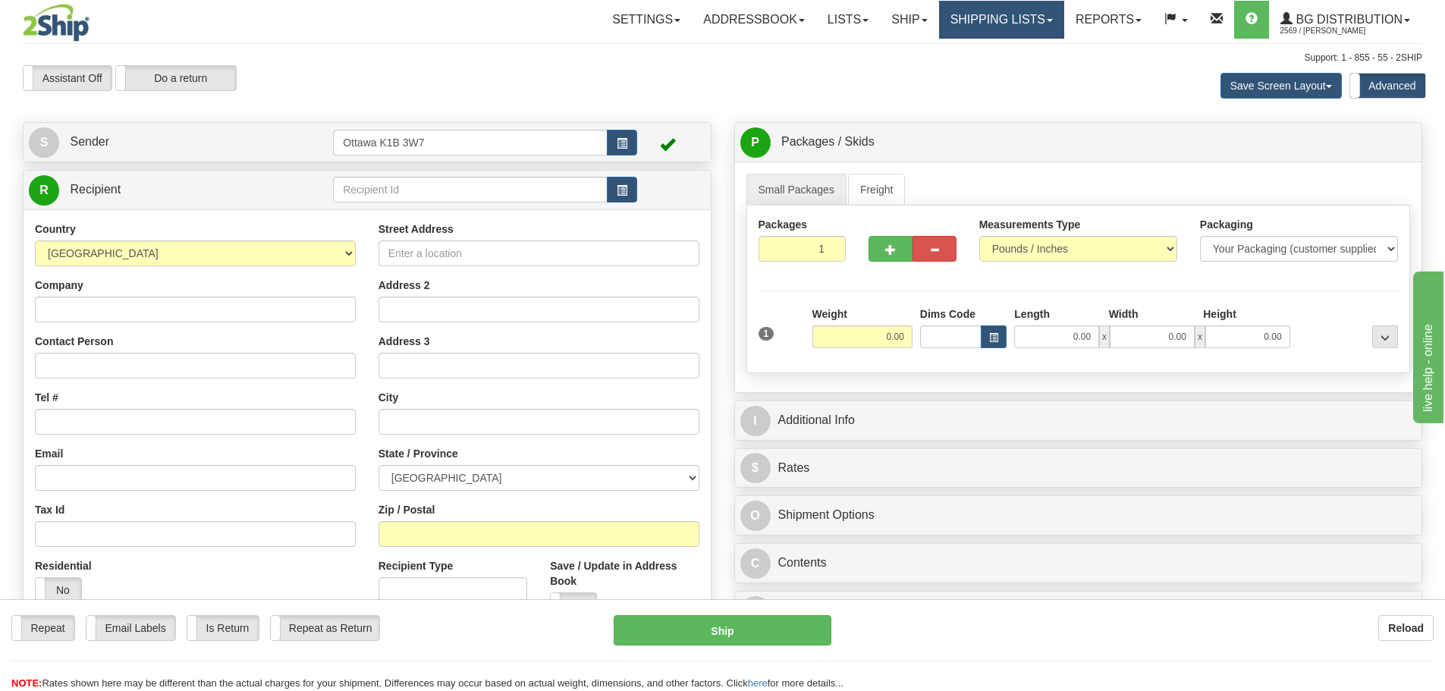
click at [978, 27] on link "Shipping lists" at bounding box center [1001, 20] width 125 height 38
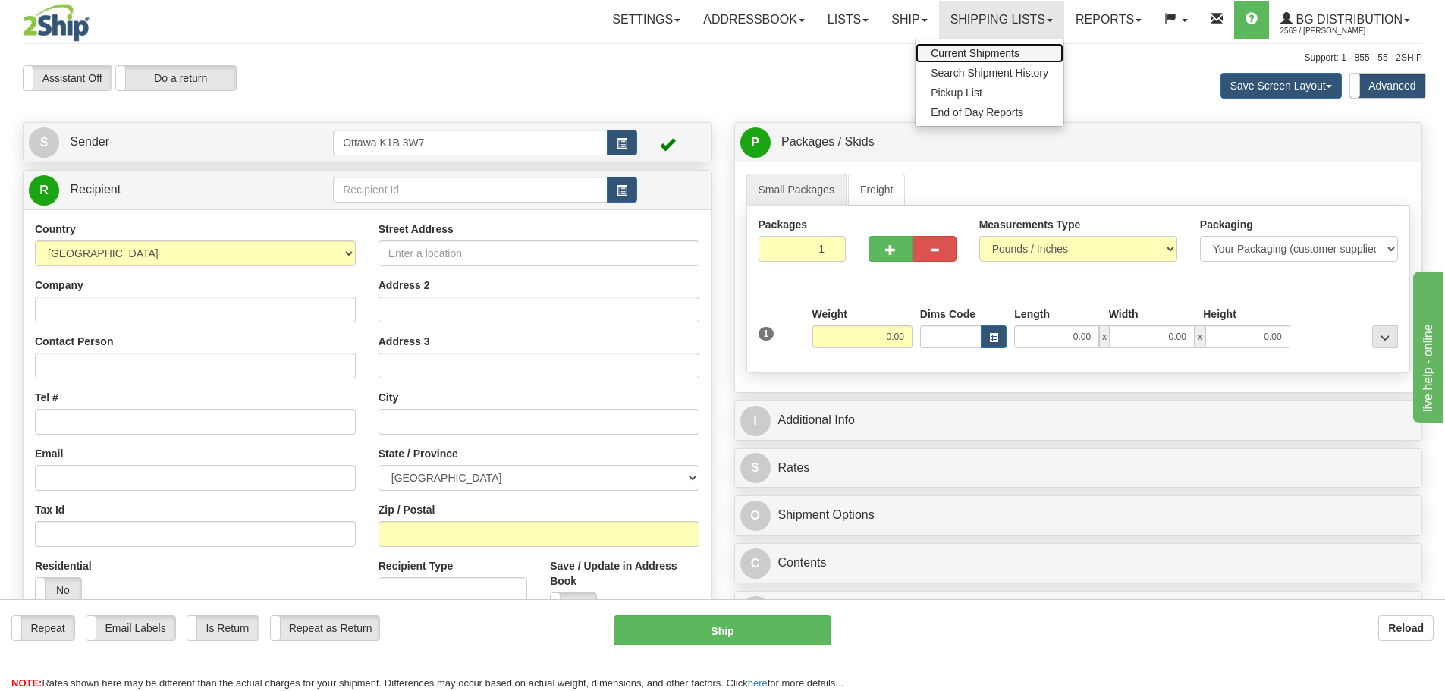
click at [966, 55] on span "Current Shipments" at bounding box center [975, 53] width 89 height 12
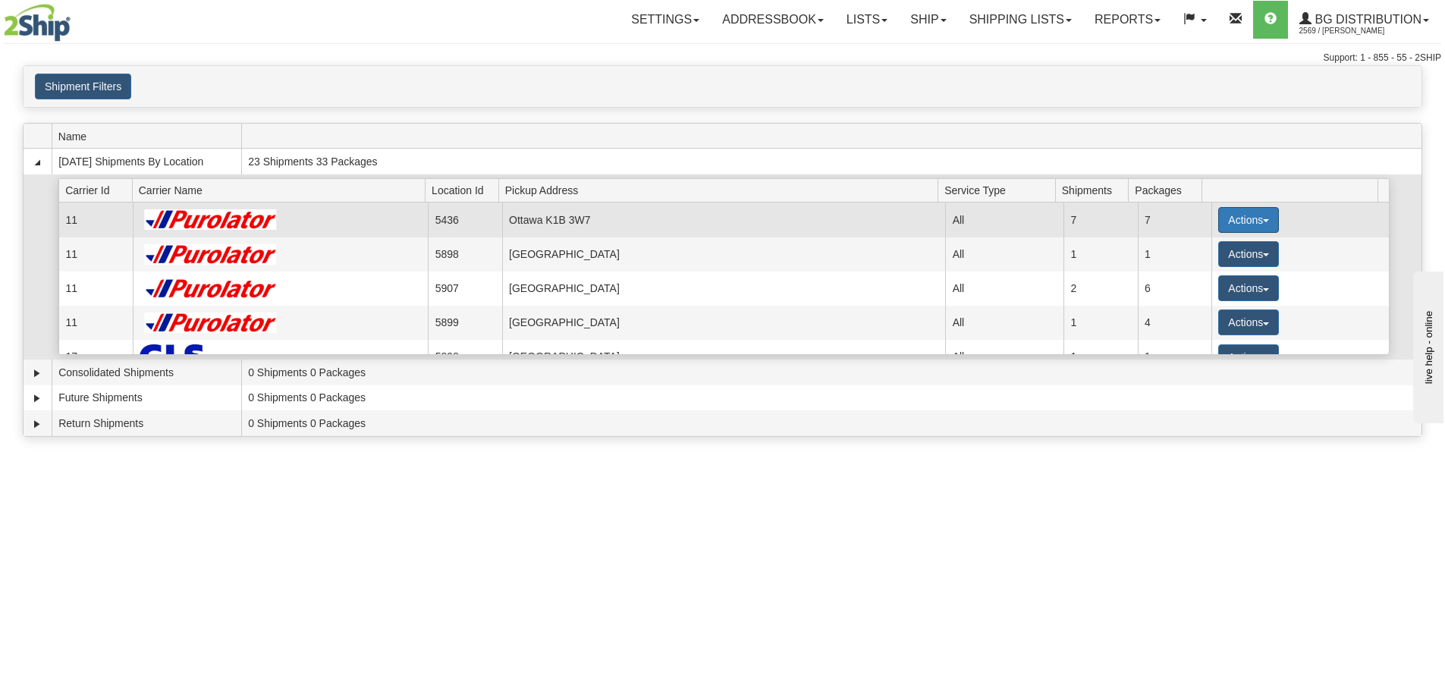
click at [1252, 214] on button "Actions" at bounding box center [1248, 220] width 61 height 26
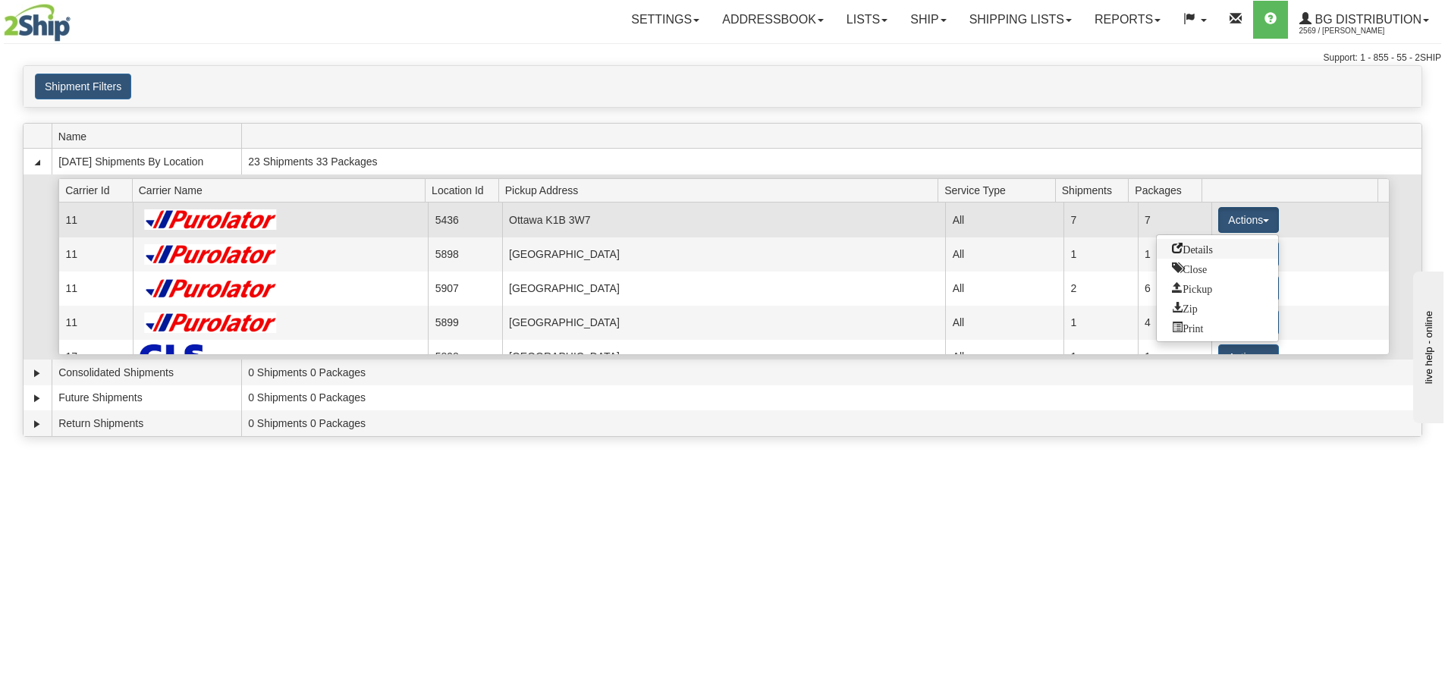
click at [1218, 245] on link "Details" at bounding box center [1217, 249] width 121 height 20
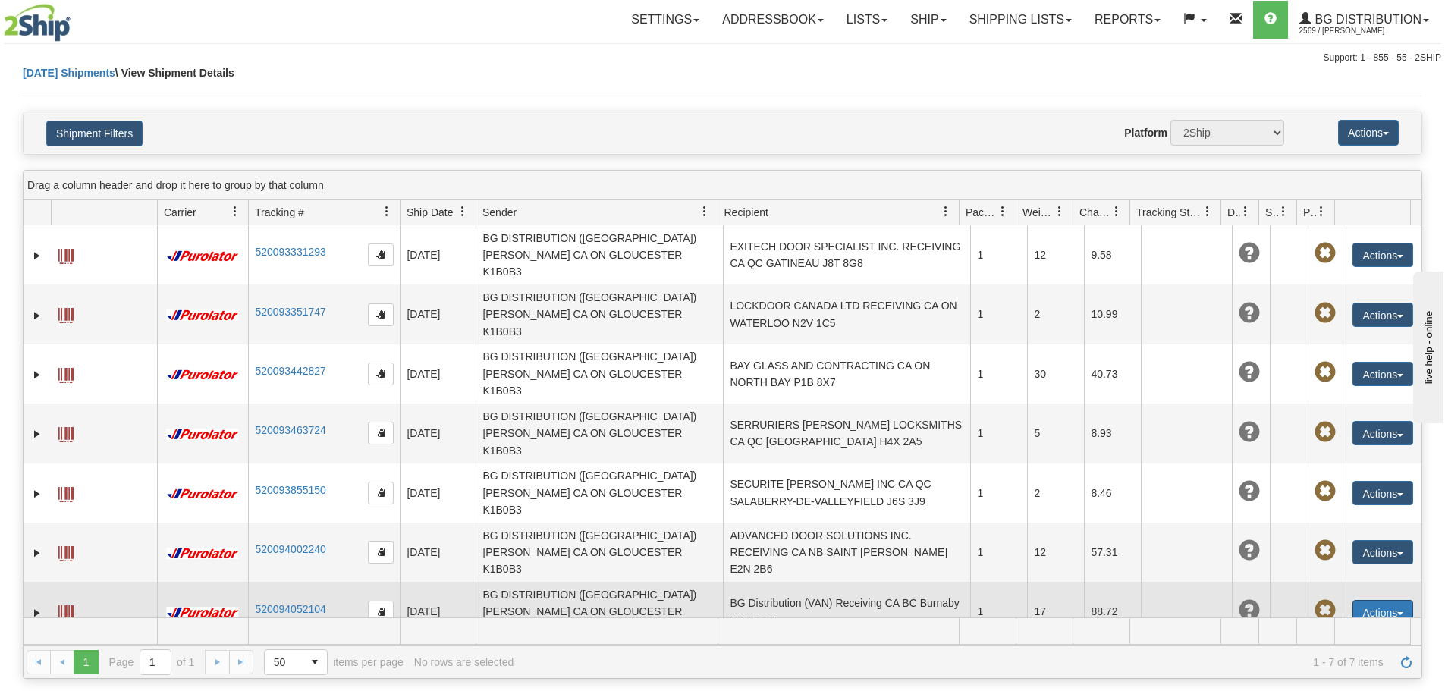
click at [1353, 600] on button "Actions" at bounding box center [1383, 612] width 61 height 24
click at [1349, 630] on link "Edit" at bounding box center [1351, 640] width 121 height 20
